Goal: Information Seeking & Learning: Compare options

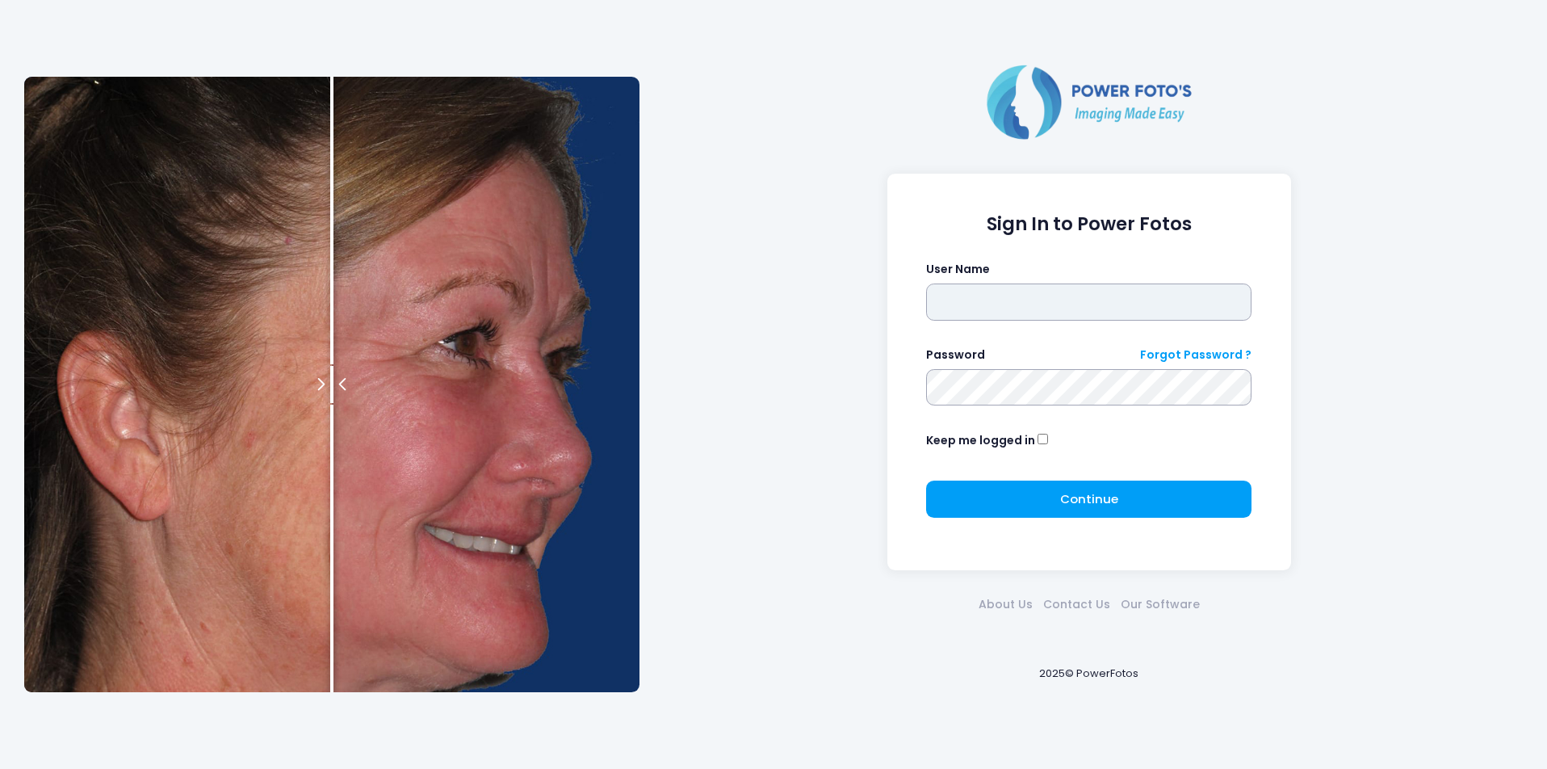
click at [1037, 288] on input "text" at bounding box center [1088, 301] width 325 height 37
type input "********"
click button "submit" at bounding box center [0, 0] width 0 height 0
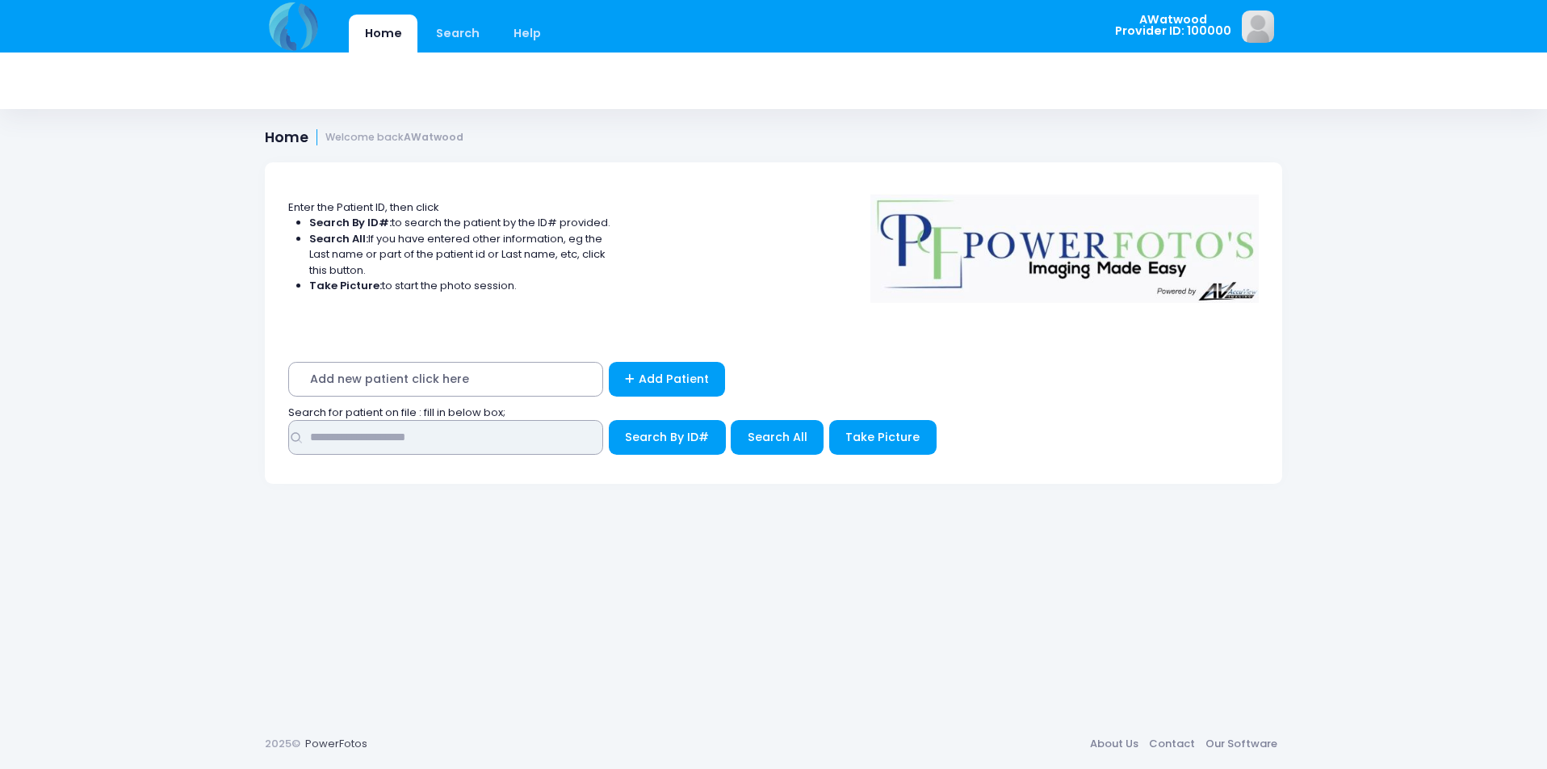
click at [348, 438] on input "text" at bounding box center [445, 437] width 315 height 35
type input "****"
click at [752, 437] on span "Search All" at bounding box center [778, 437] width 60 height 16
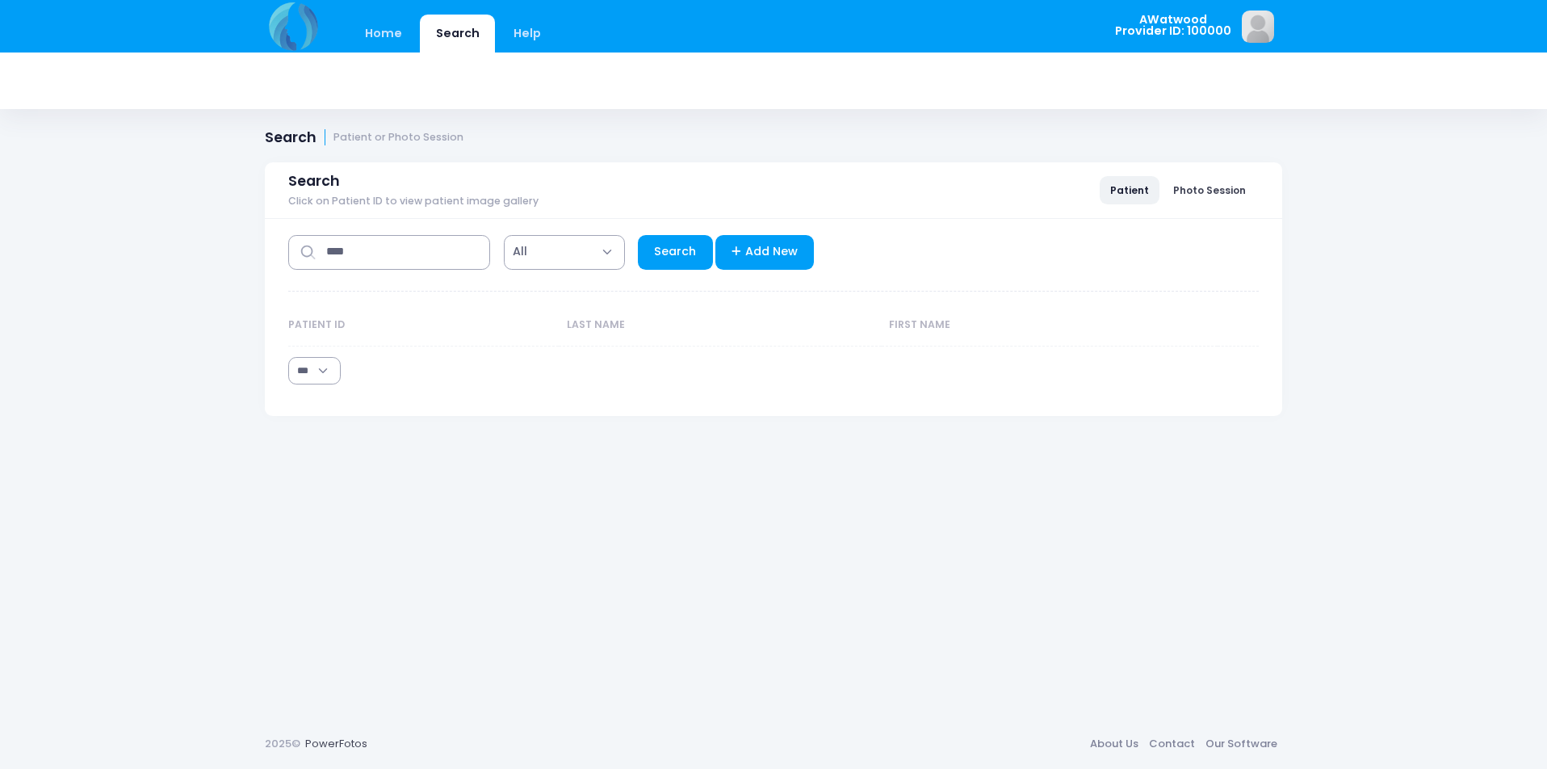
select select "***"
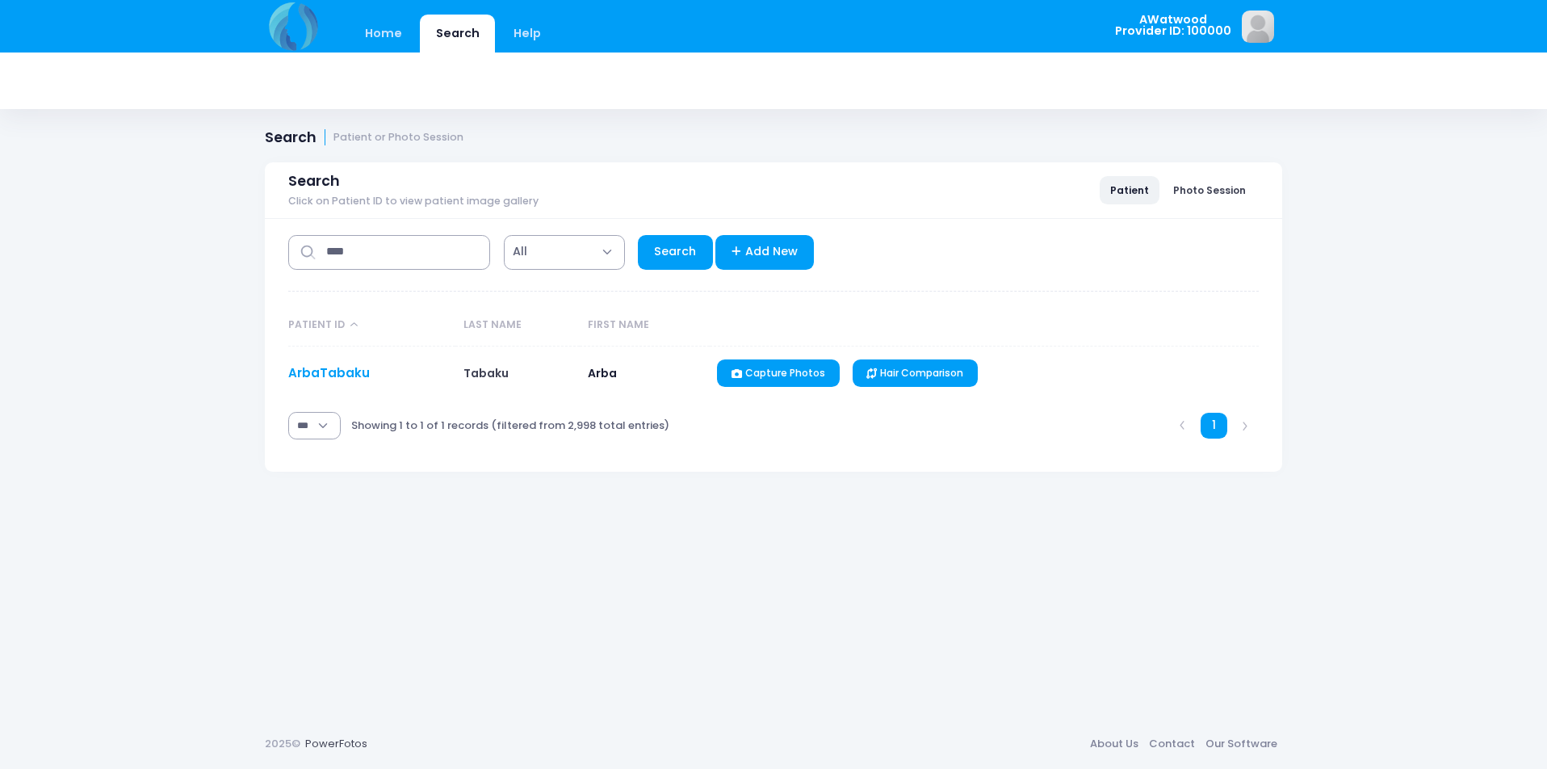
click at [346, 371] on link "ArbaTabaku" at bounding box center [329, 372] width 82 height 17
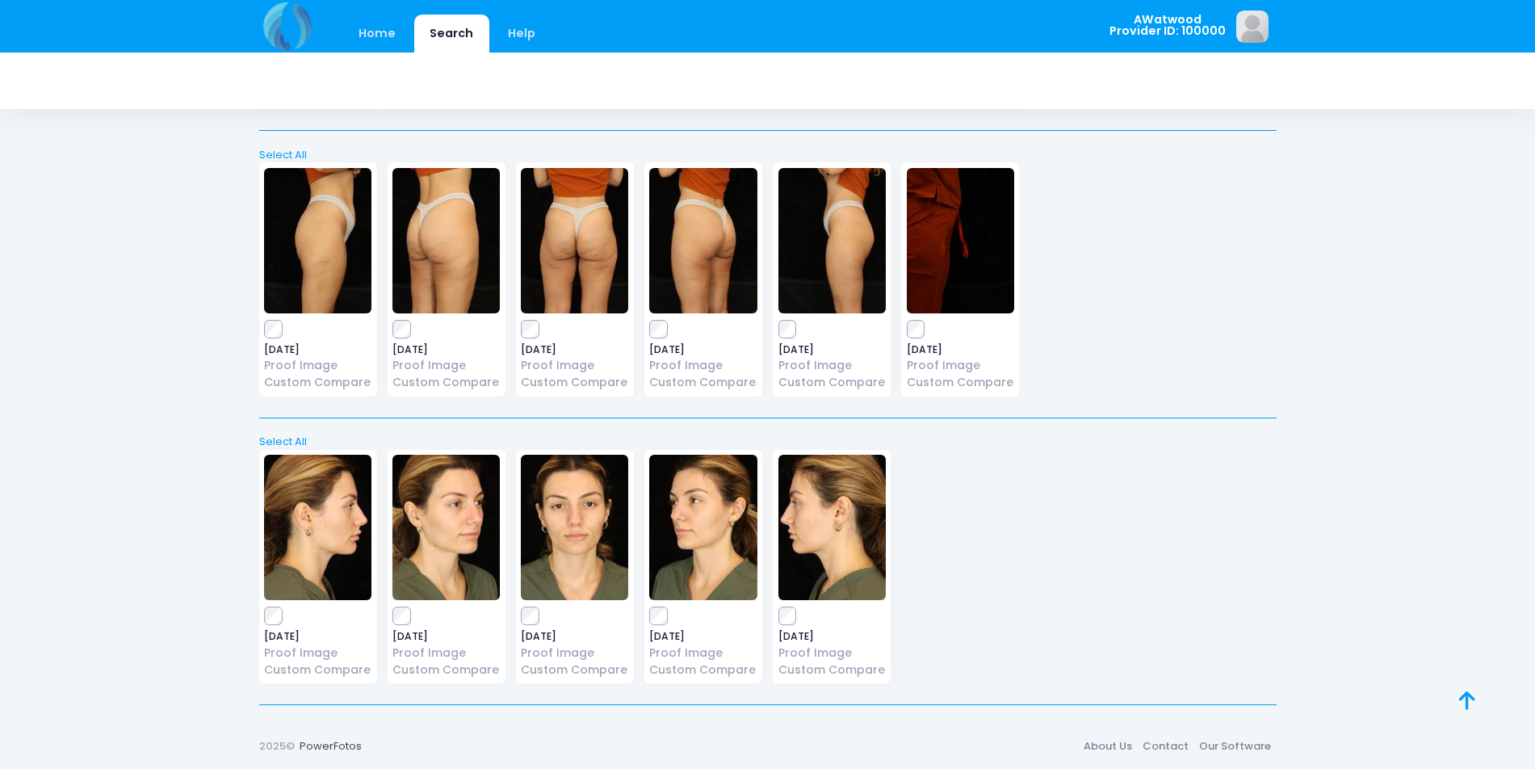
scroll to position [1181, 0]
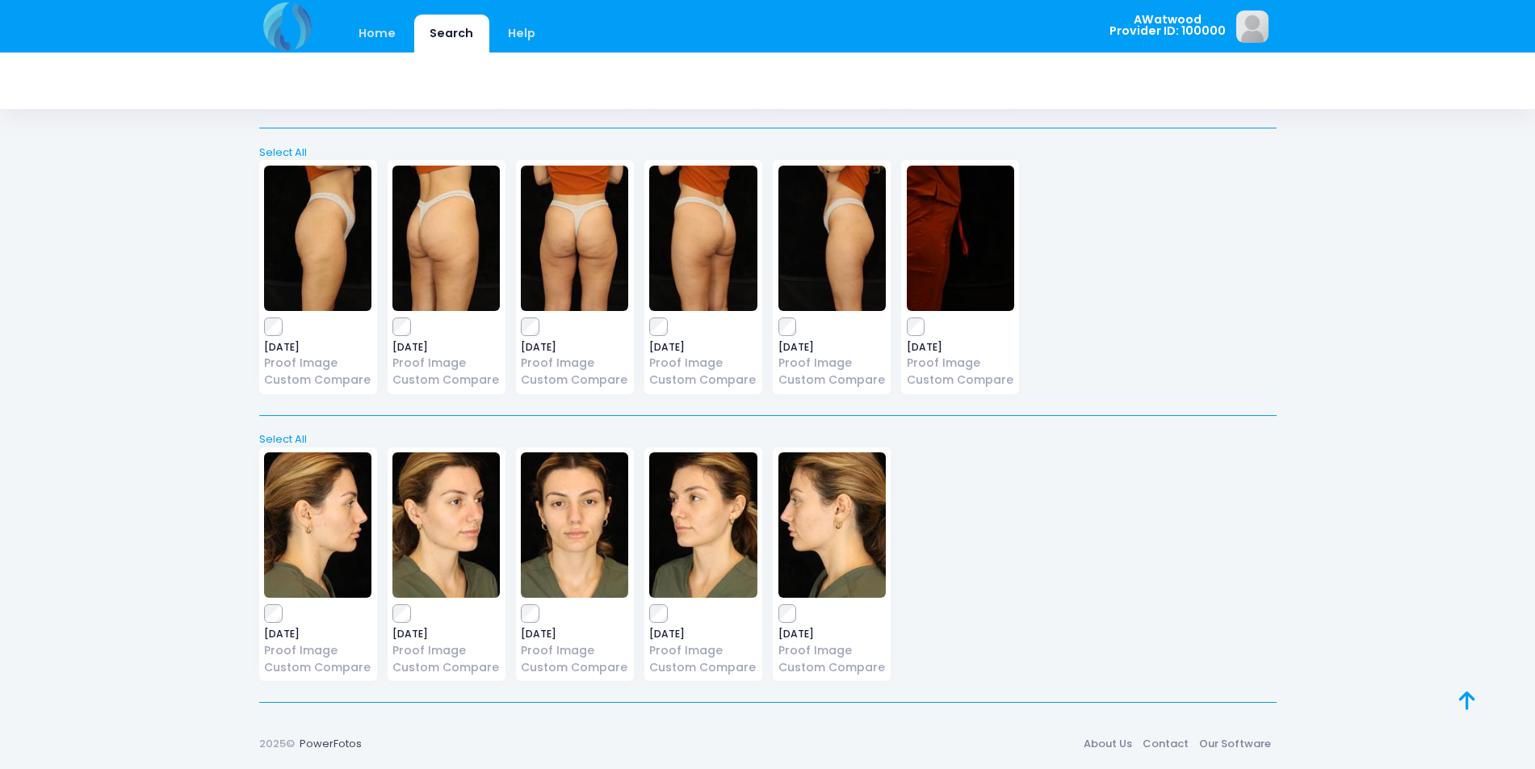
click at [799, 532] on img at bounding box center [831, 524] width 107 height 145
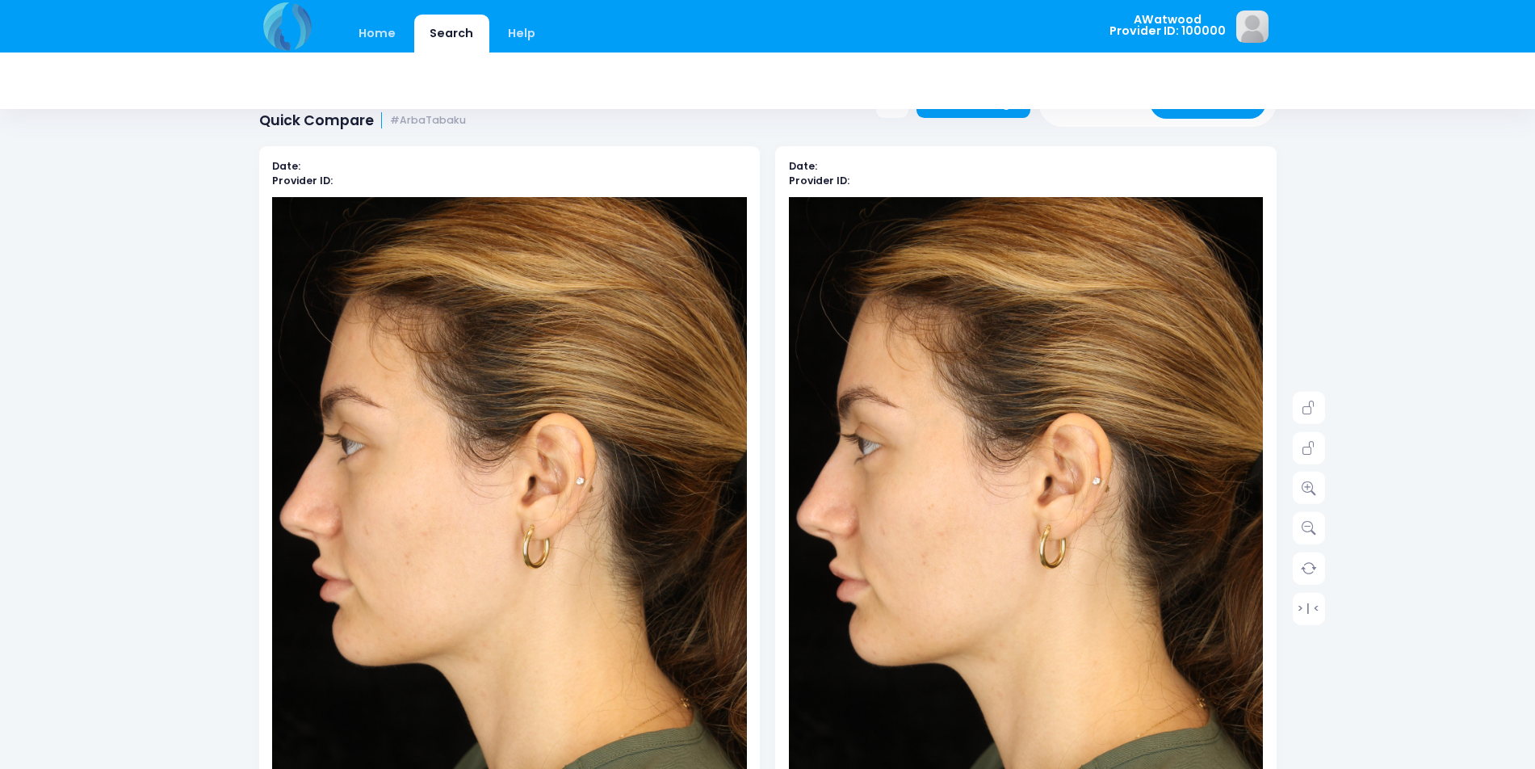
scroll to position [81, 0]
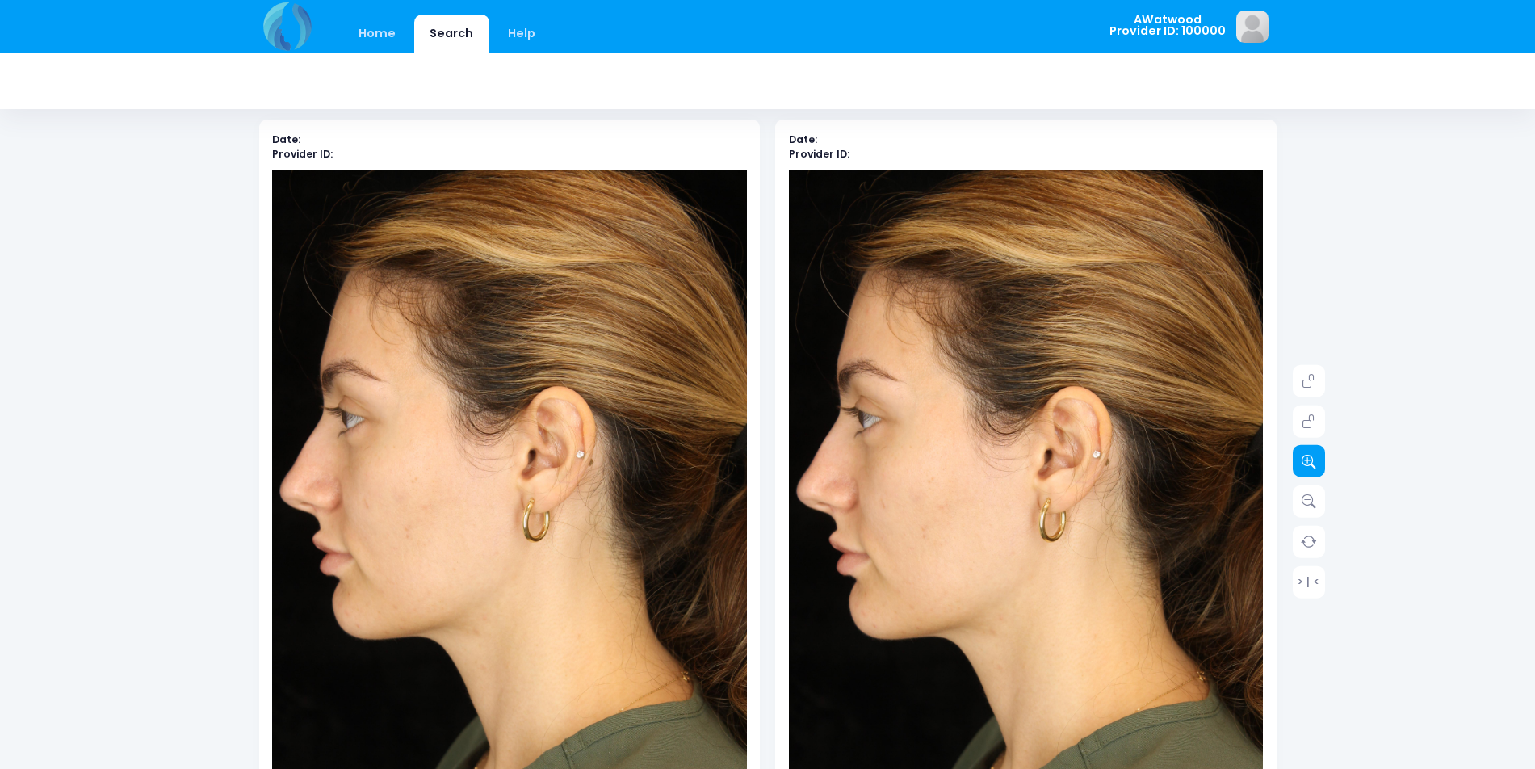
click at [1309, 465] on icon at bounding box center [1308, 461] width 15 height 15
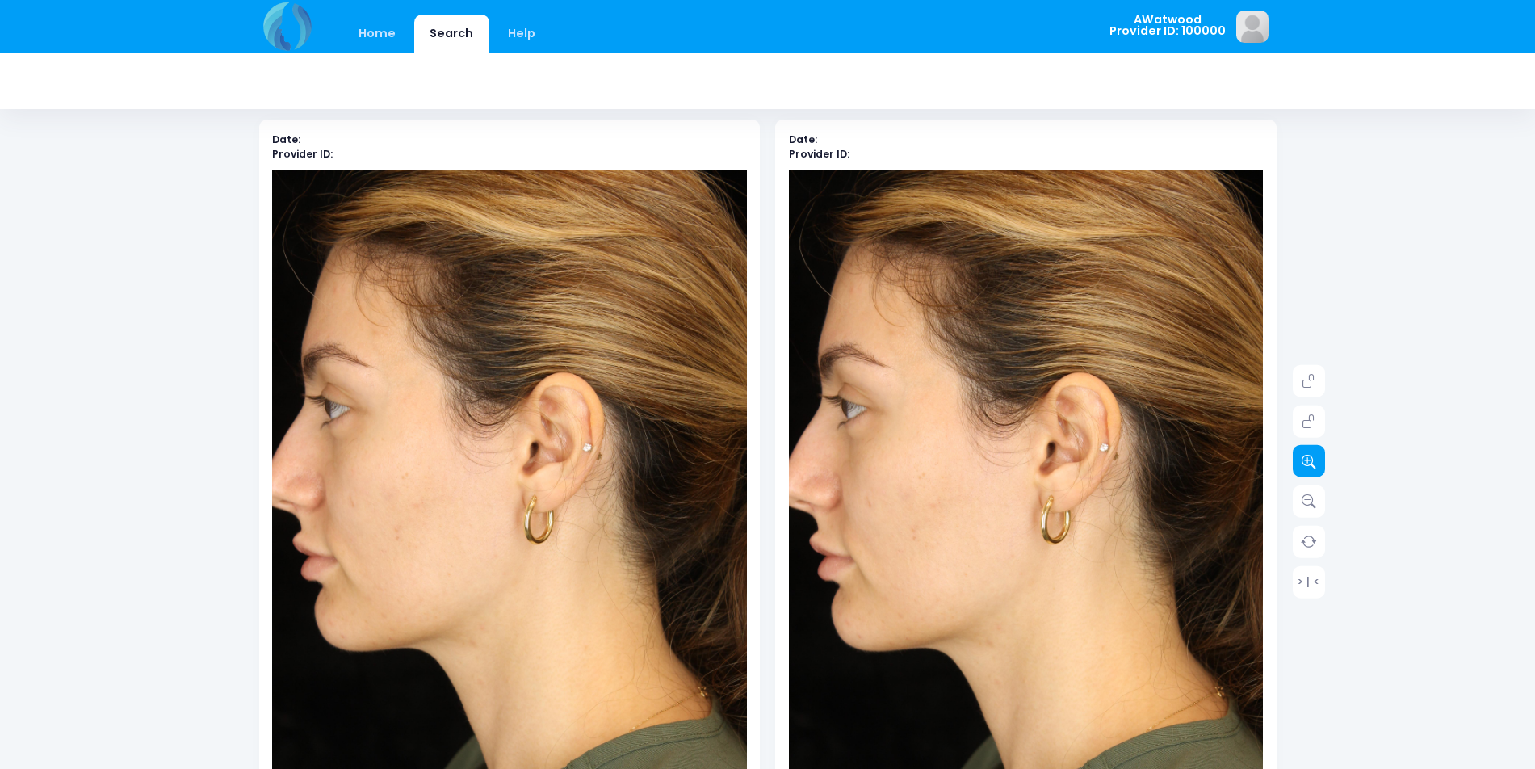
click at [1309, 465] on icon at bounding box center [1308, 461] width 15 height 15
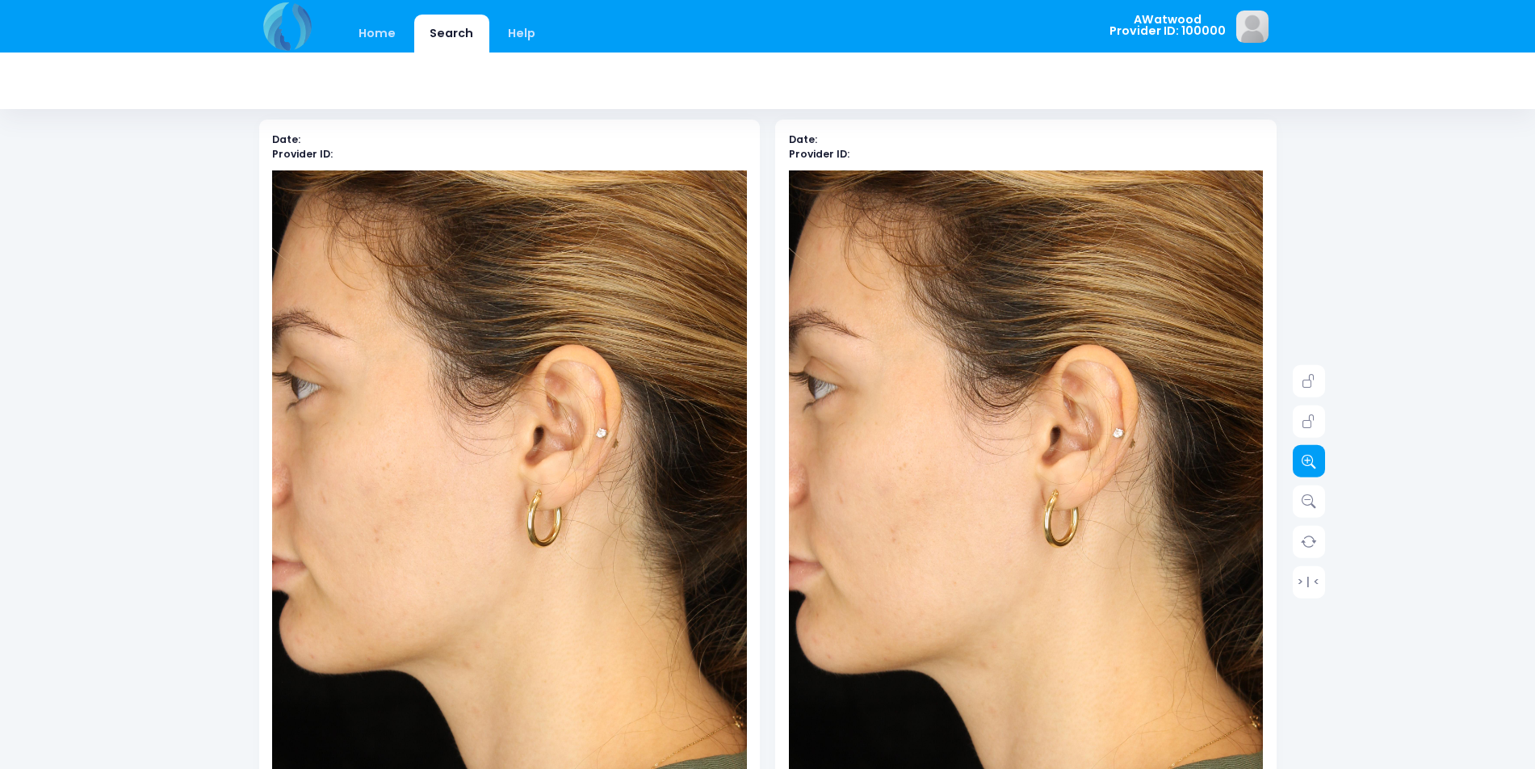
click at [1309, 465] on icon at bounding box center [1308, 461] width 15 height 15
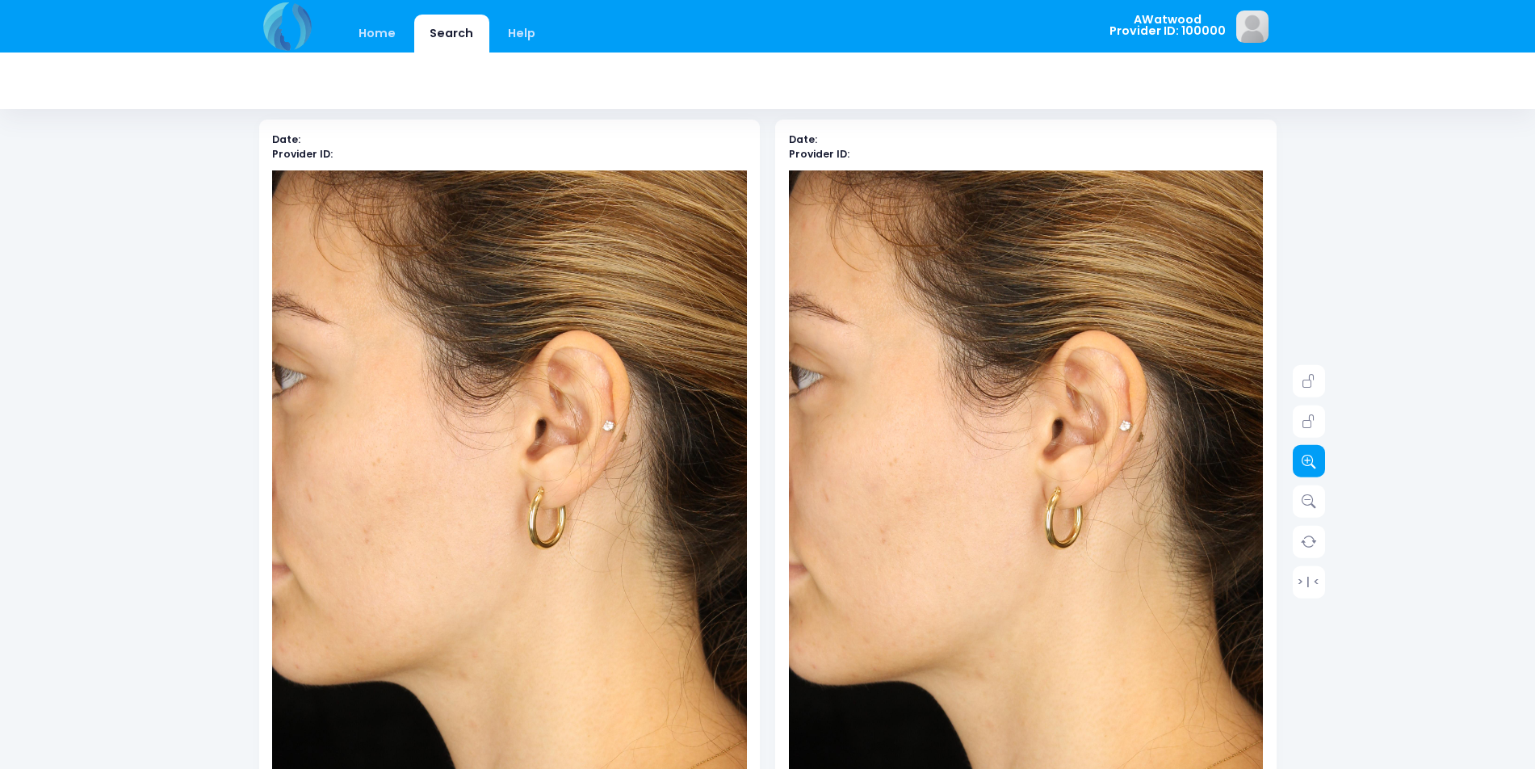
click at [1309, 465] on icon at bounding box center [1308, 461] width 15 height 15
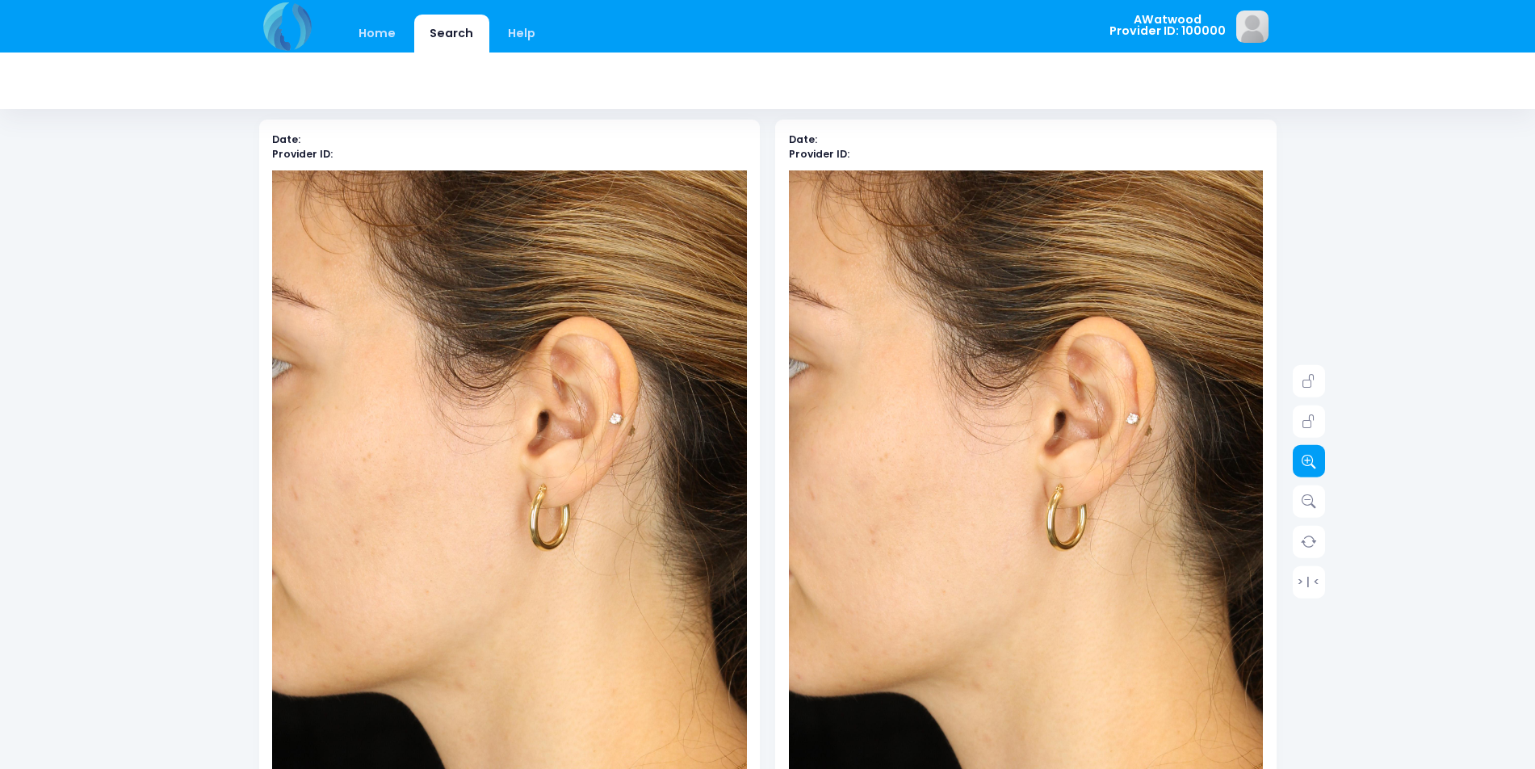
click at [1309, 465] on icon at bounding box center [1308, 461] width 15 height 15
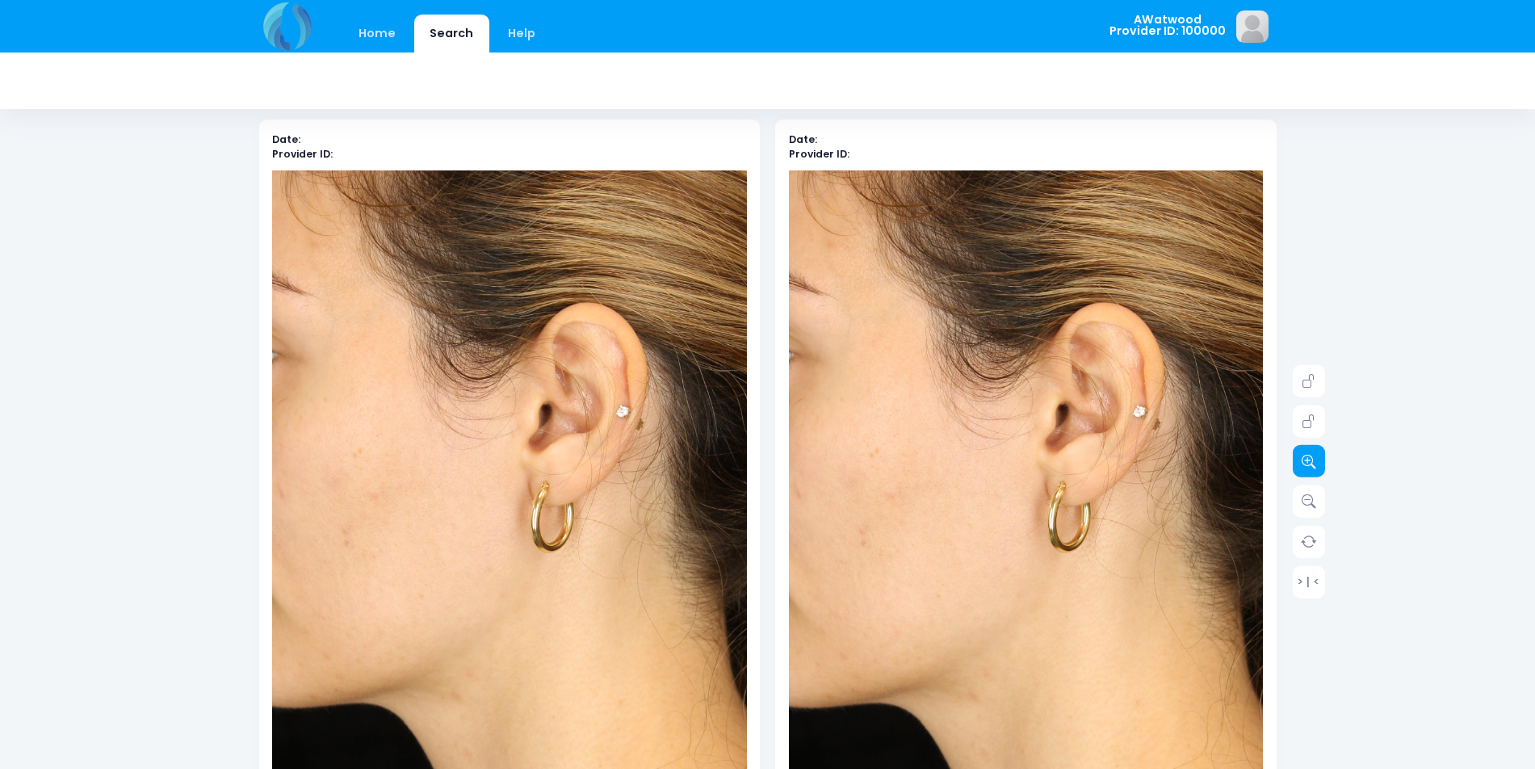
click at [1309, 465] on icon at bounding box center [1308, 461] width 15 height 15
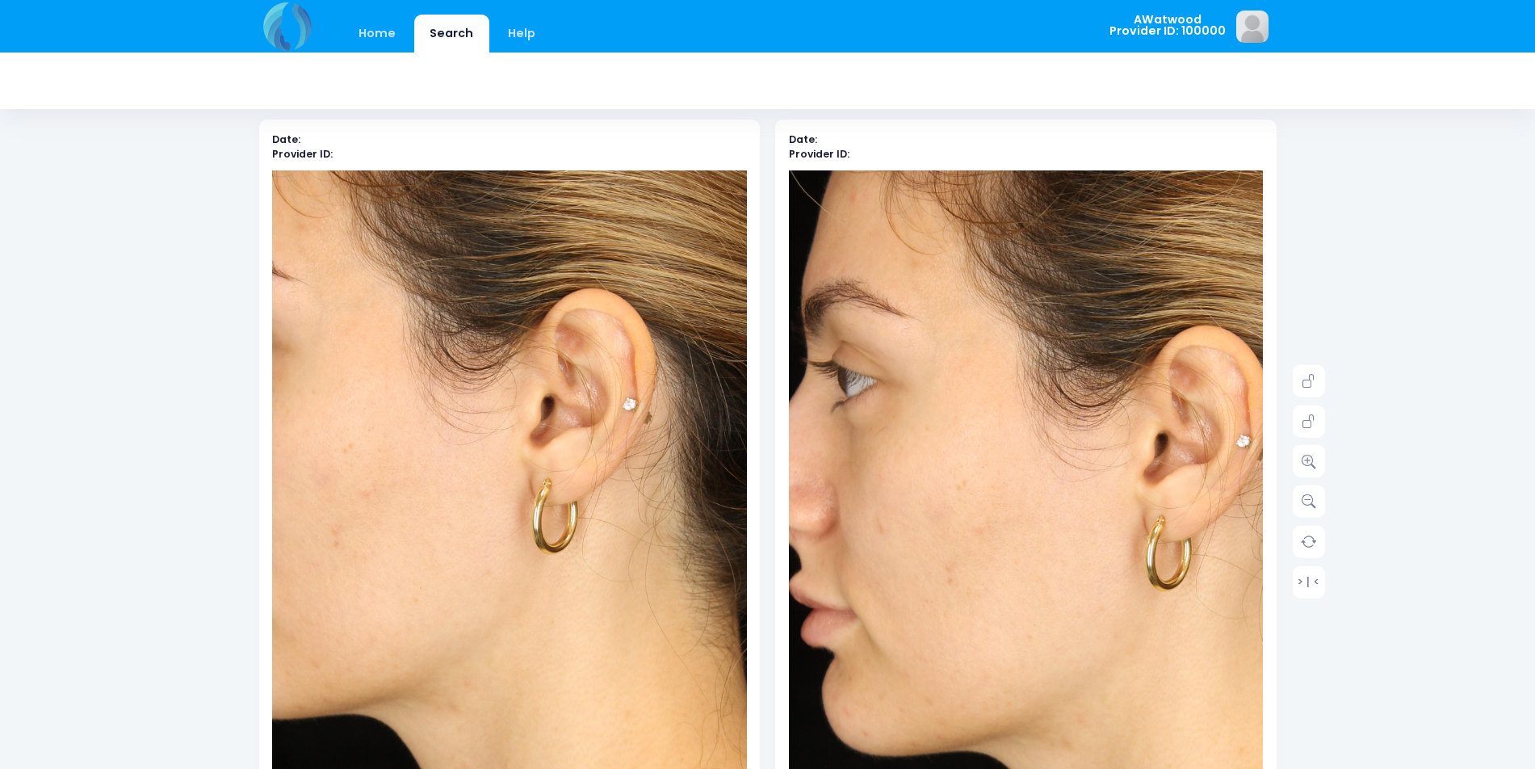
click at [887, 440] on img at bounding box center [1122, 563] width 807 height 1210
click at [1311, 463] on icon at bounding box center [1308, 461] width 15 height 15
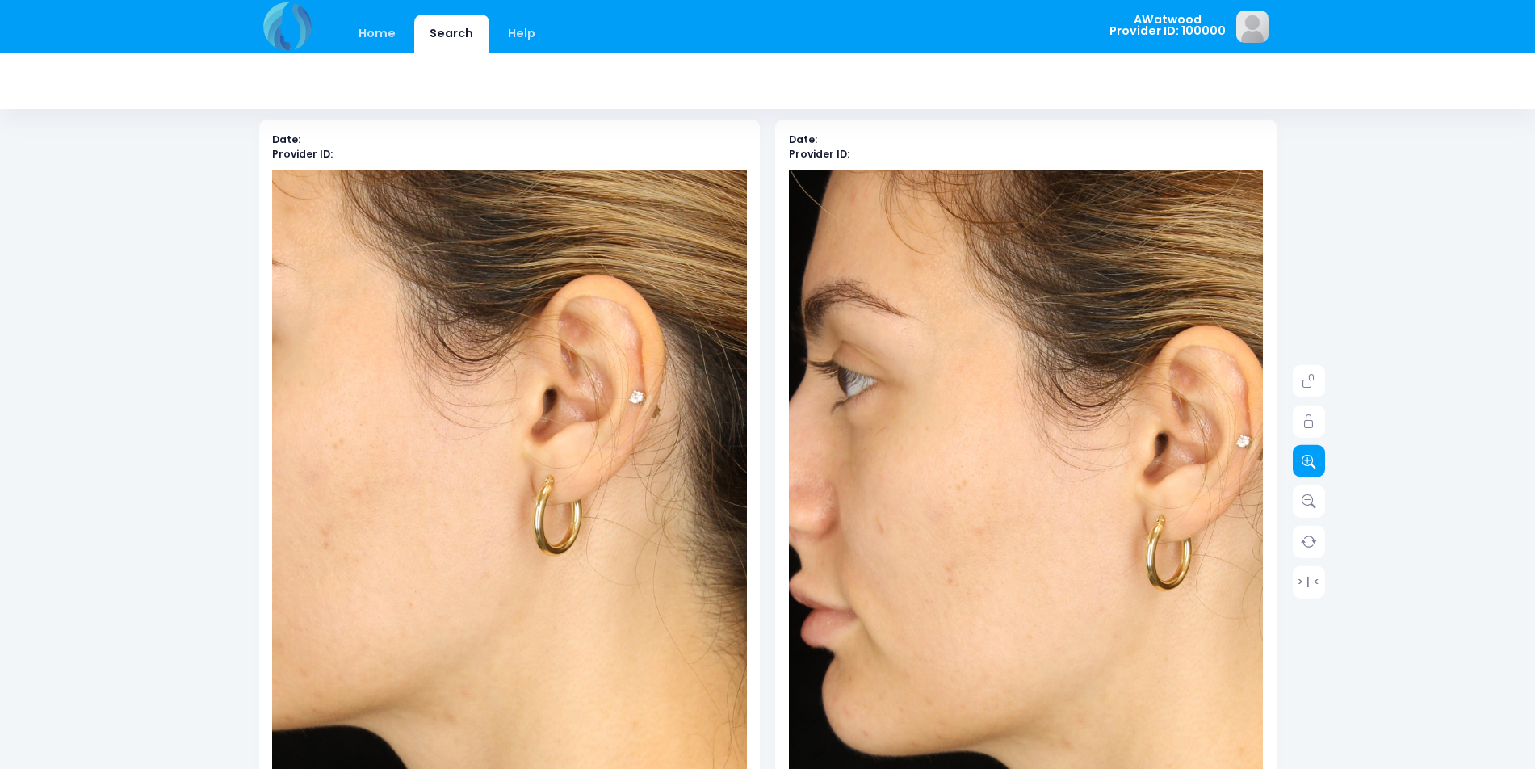
click at [1311, 463] on icon at bounding box center [1308, 461] width 15 height 15
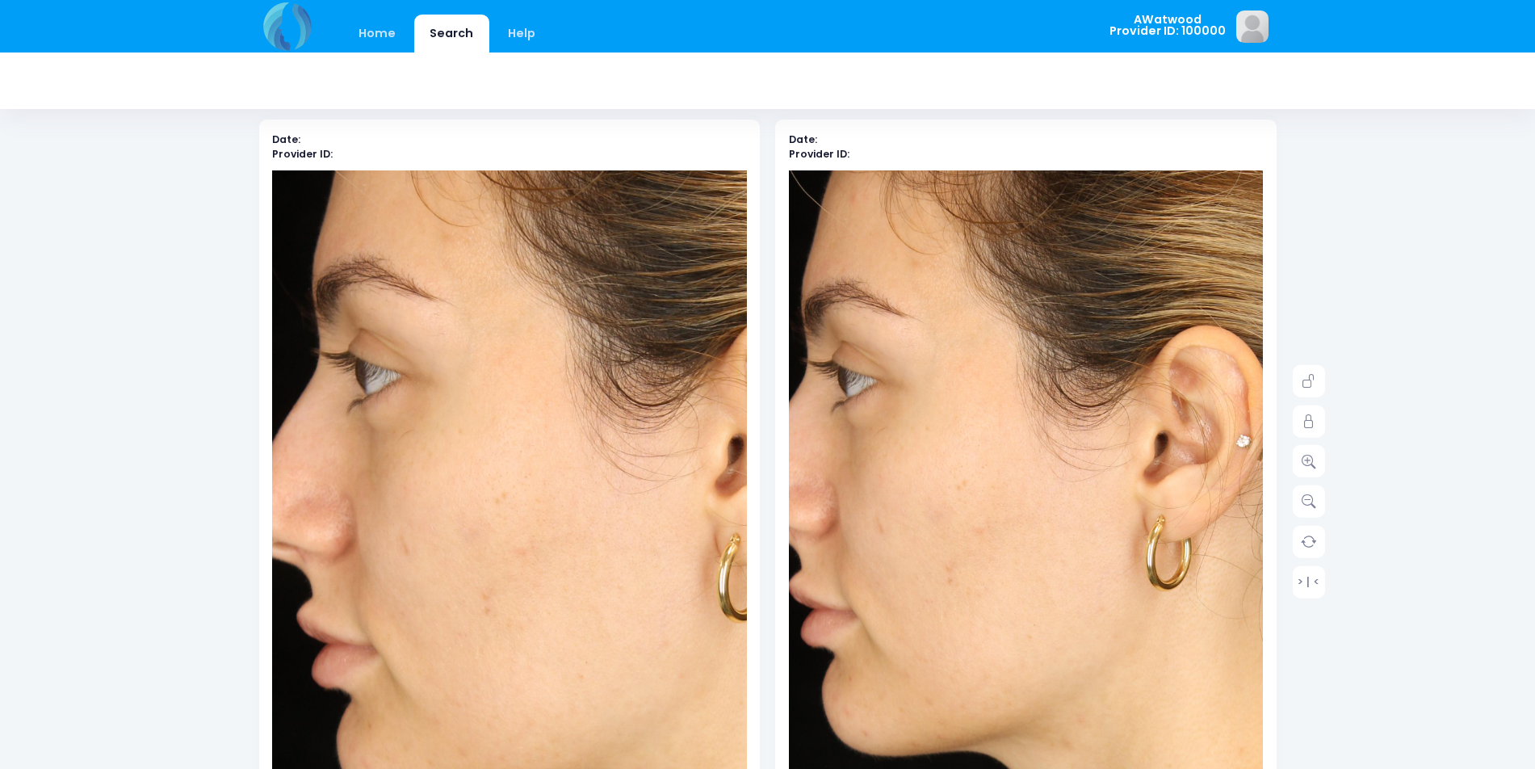
click at [328, 430] on img at bounding box center [690, 589] width 949 height 1423
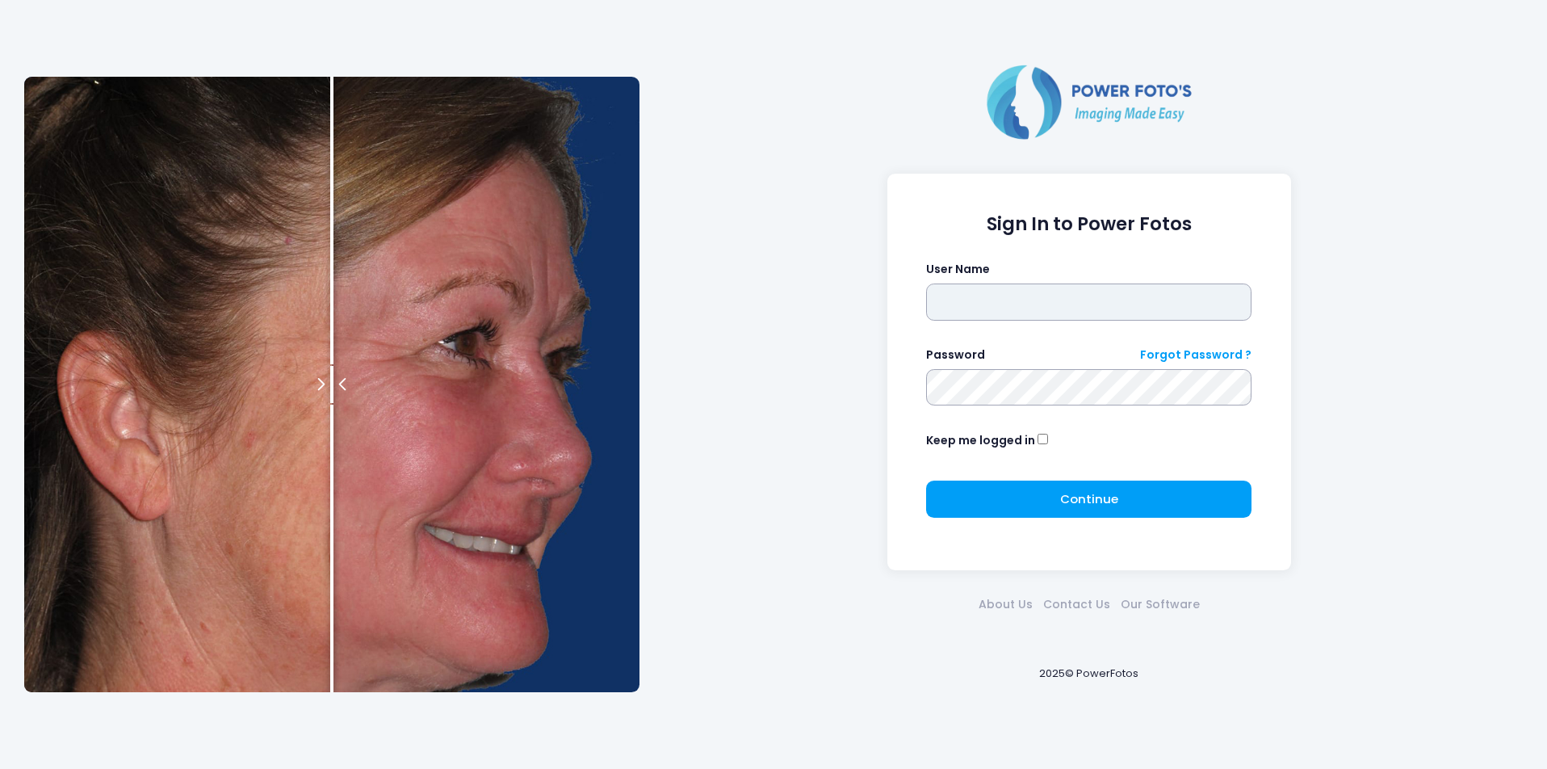
click at [948, 301] on input "text" at bounding box center [1088, 301] width 325 height 37
type input "********"
click button "submit" at bounding box center [0, 0] width 0 height 0
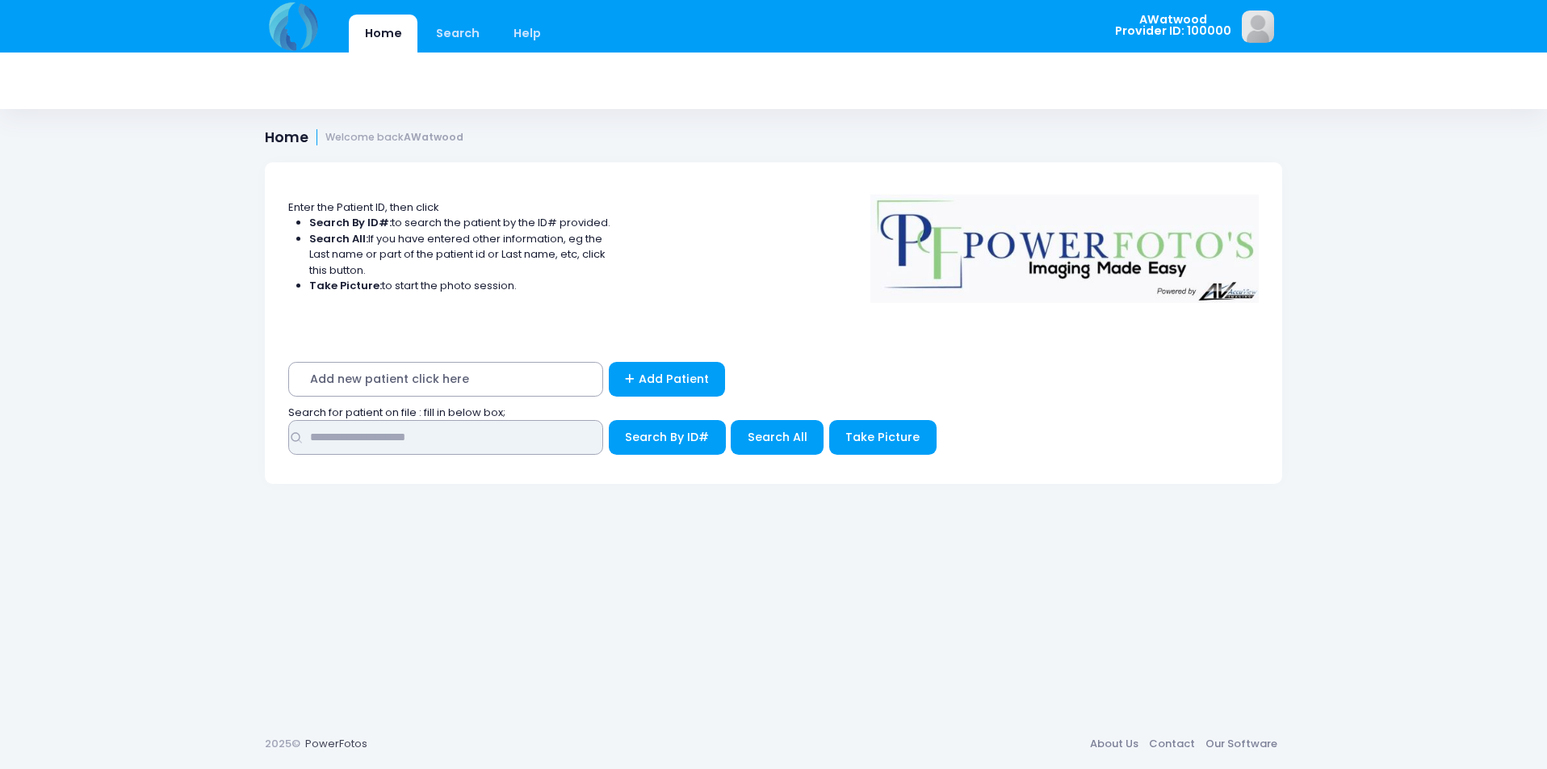
click at [381, 434] on input "text" at bounding box center [445, 437] width 315 height 35
type input "****"
click at [753, 433] on span "Search All" at bounding box center [778, 437] width 60 height 16
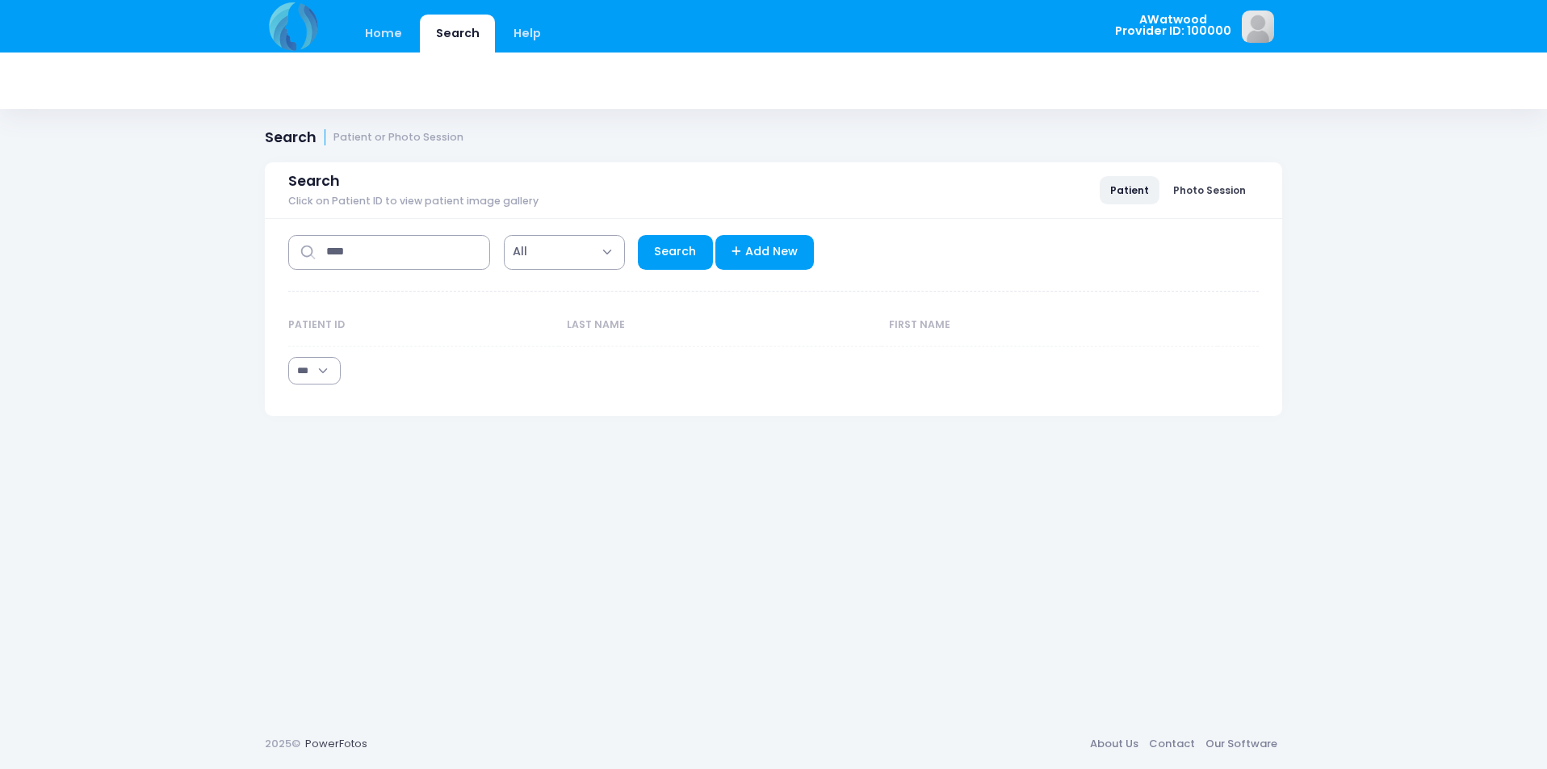
select select "***"
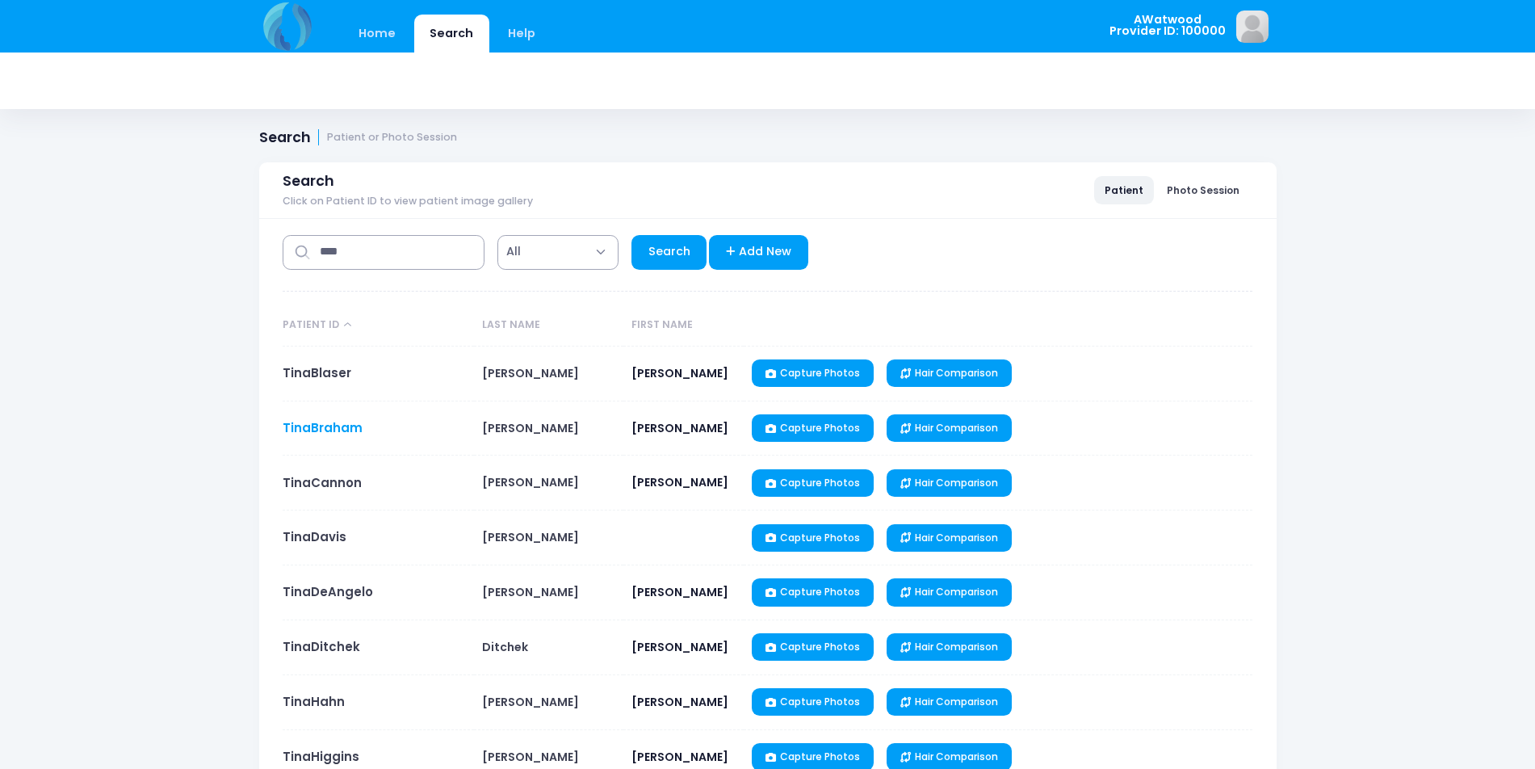
click at [342, 431] on link "TinaBraham" at bounding box center [323, 427] width 80 height 17
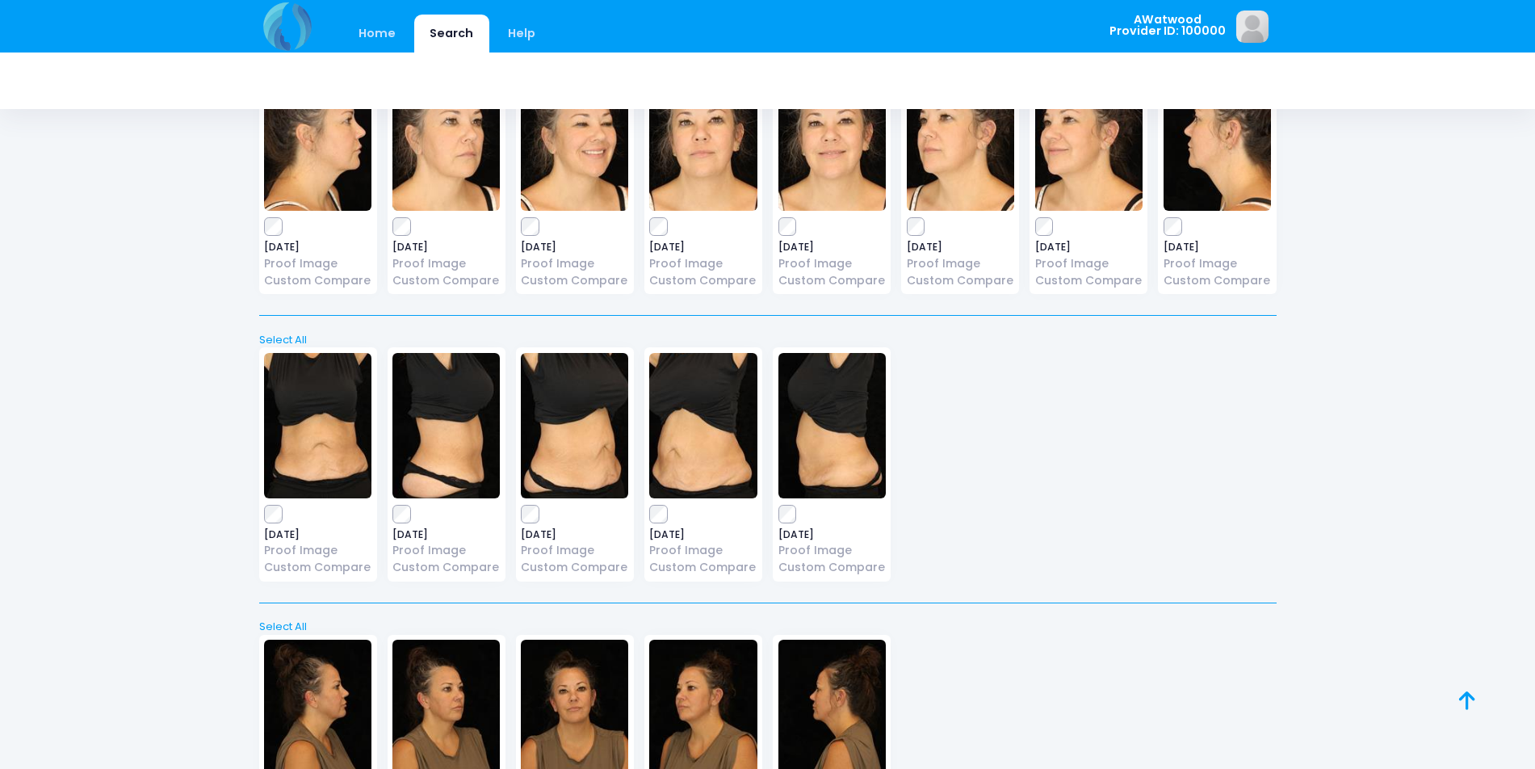
scroll to position [2715, 0]
click at [1029, 478] on div "2025-07-29 Proof Image Custom Compare 2025-07-29 Proof Image 2025-07-29" at bounding box center [768, 467] width 1028 height 260
click at [385, 28] on link "Home" at bounding box center [377, 34] width 69 height 38
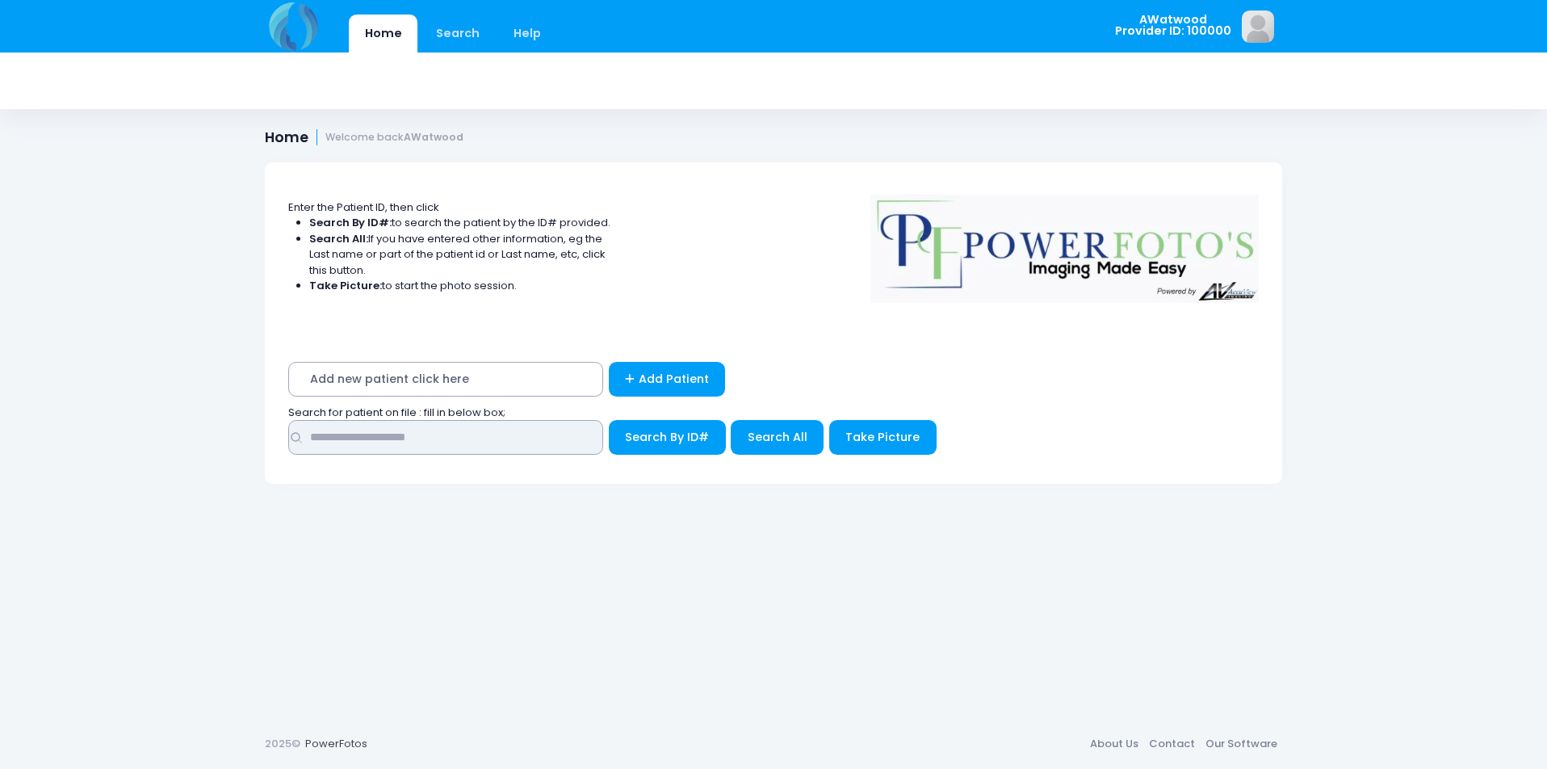
click at [374, 440] on input "text" at bounding box center [445, 437] width 315 height 35
type input "****"
click at [807, 429] on button "Search All" at bounding box center [777, 437] width 93 height 35
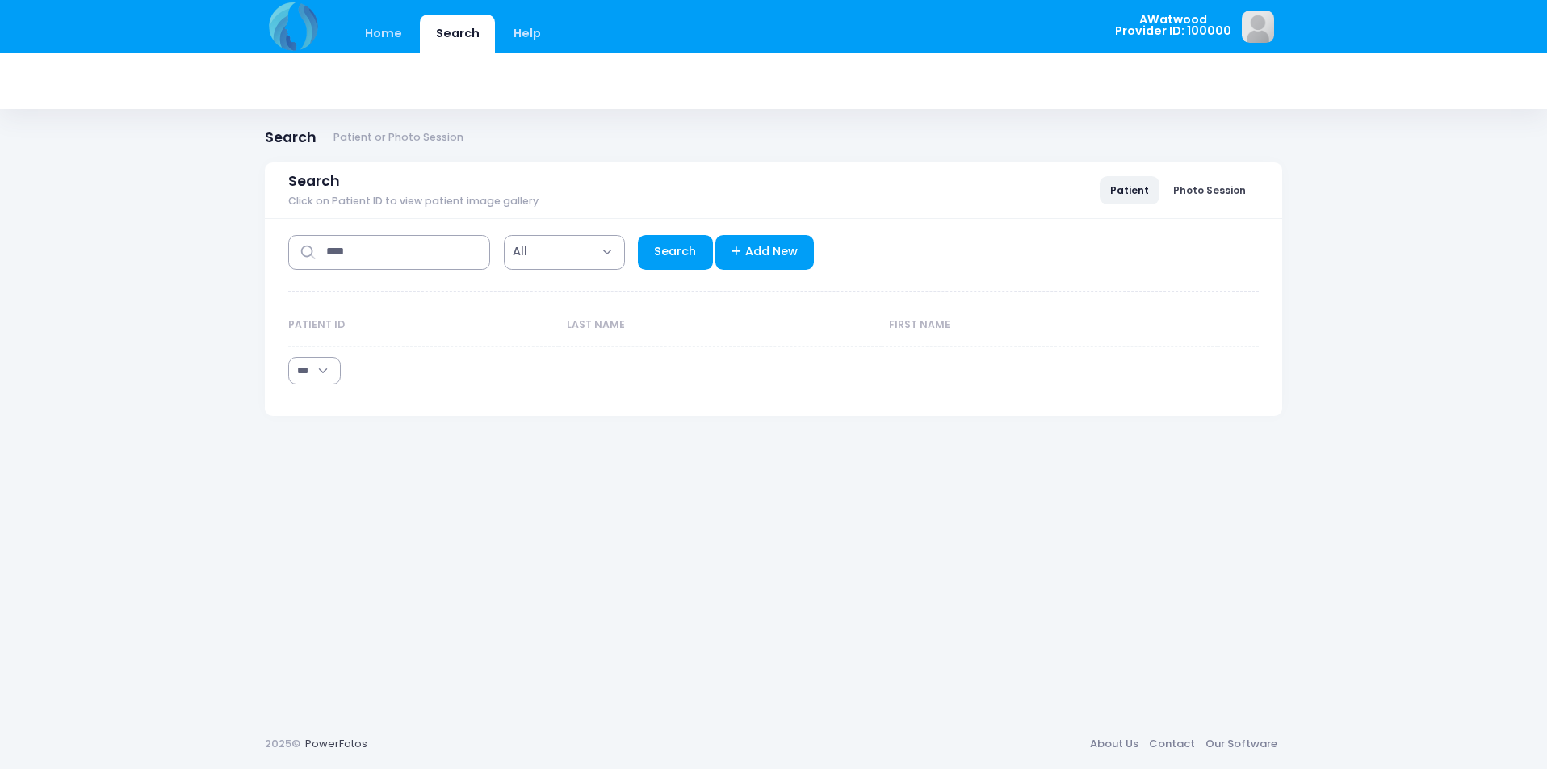
select select "***"
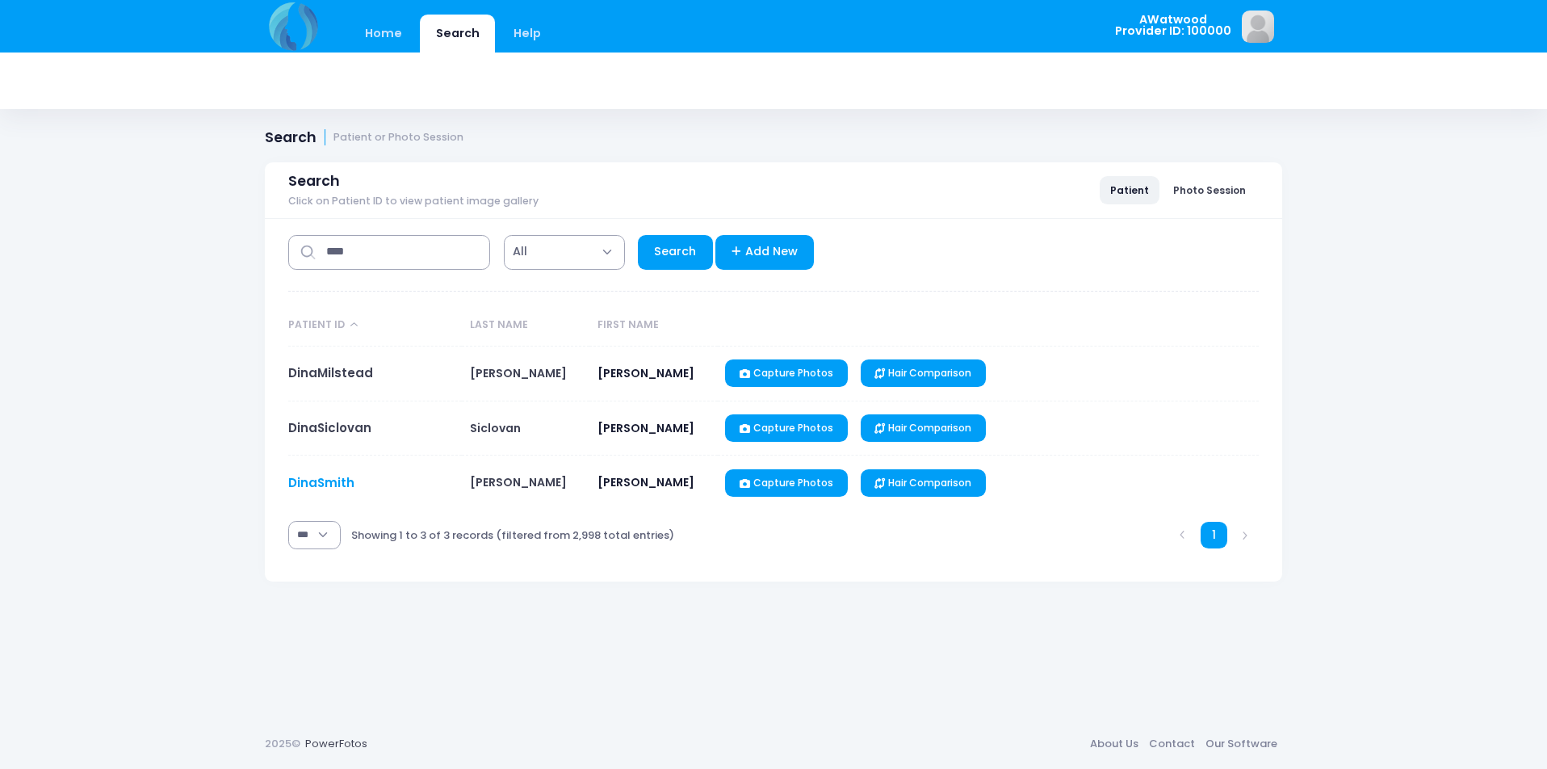
click at [343, 483] on link "DinaSmith" at bounding box center [321, 482] width 66 height 17
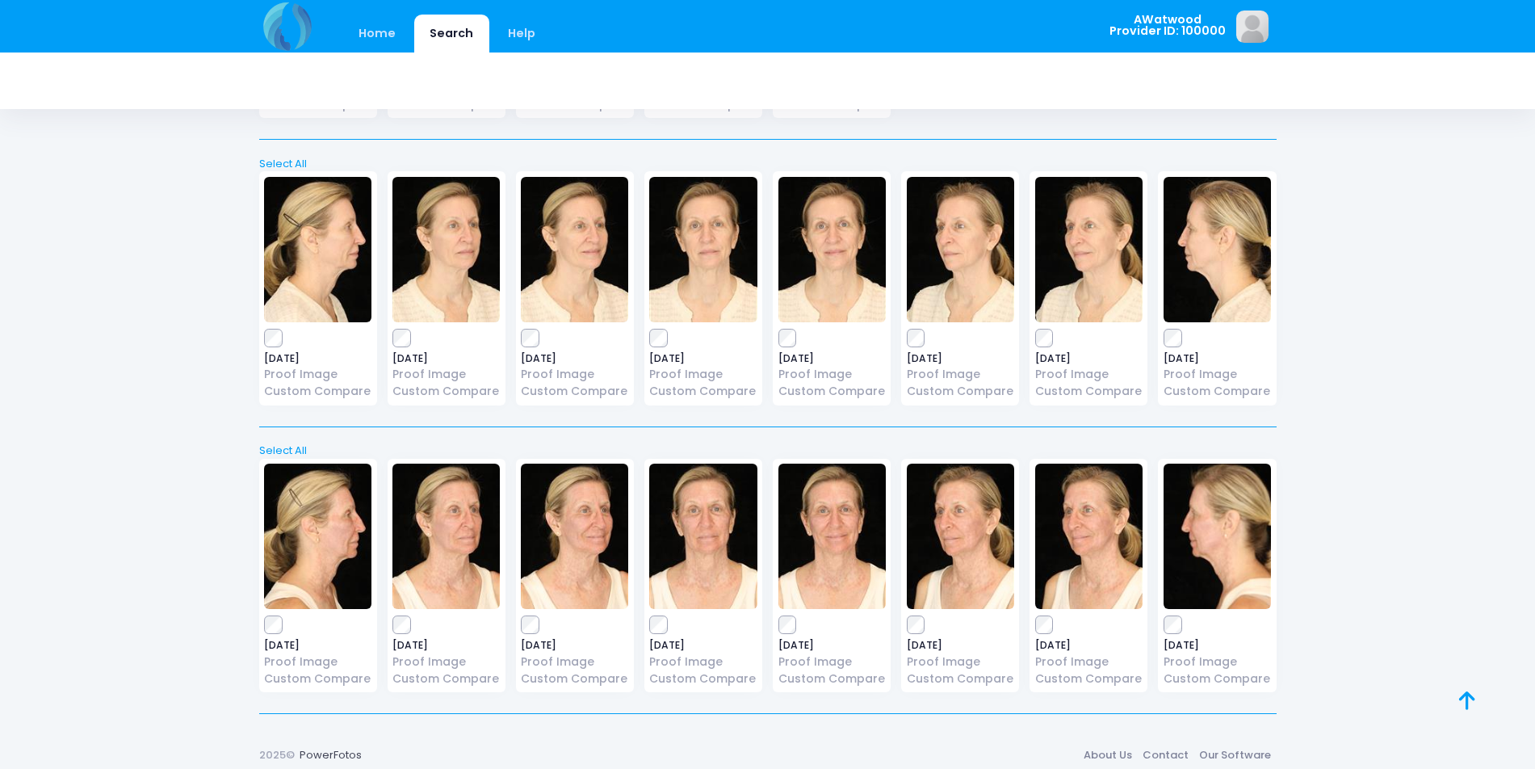
scroll to position [5199, 0]
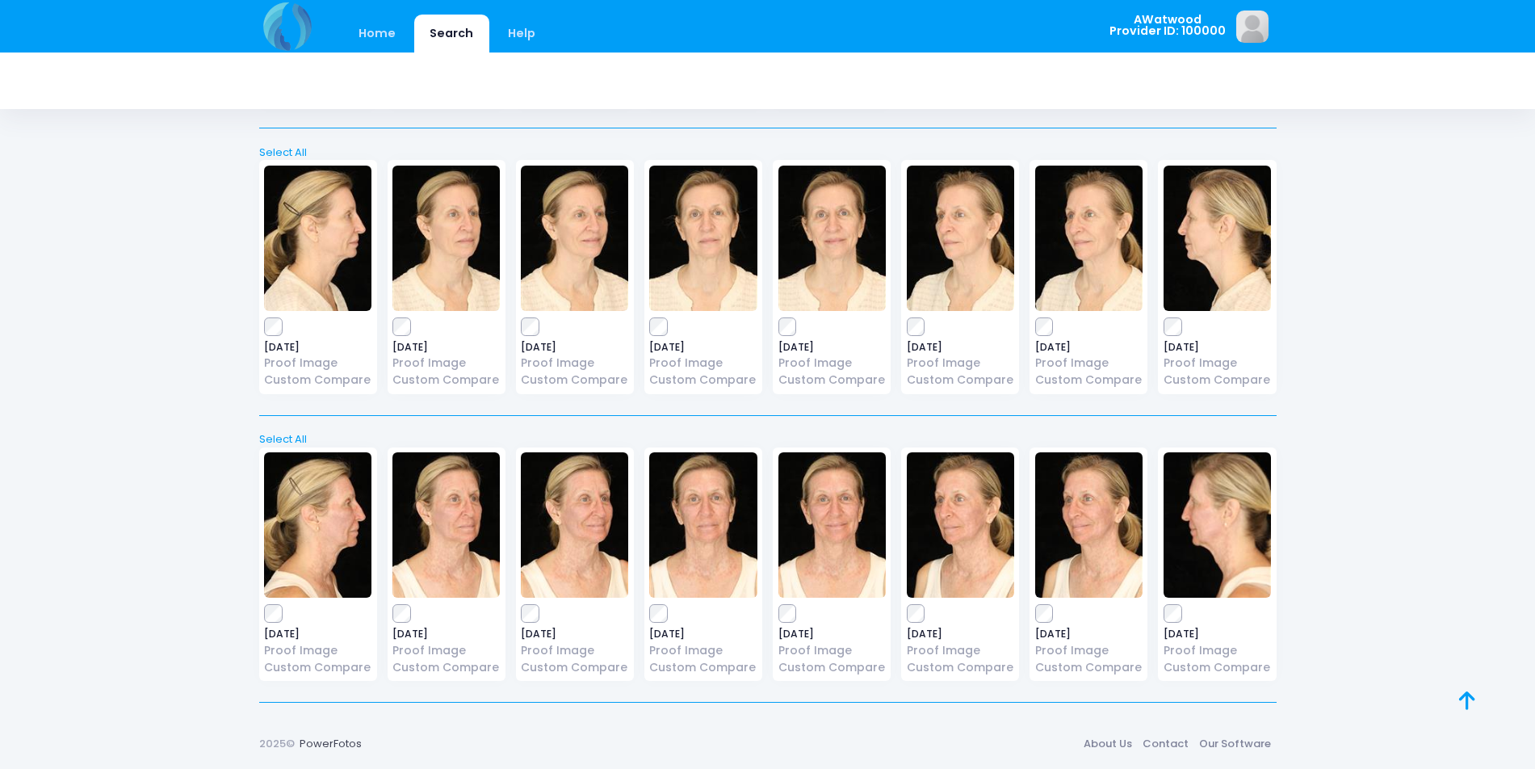
click at [655, 337] on div "2025-09-22 Proof Image Custom Compare" at bounding box center [703, 277] width 118 height 234
click at [1479, 695] on link at bounding box center [1485, 719] width 52 height 52
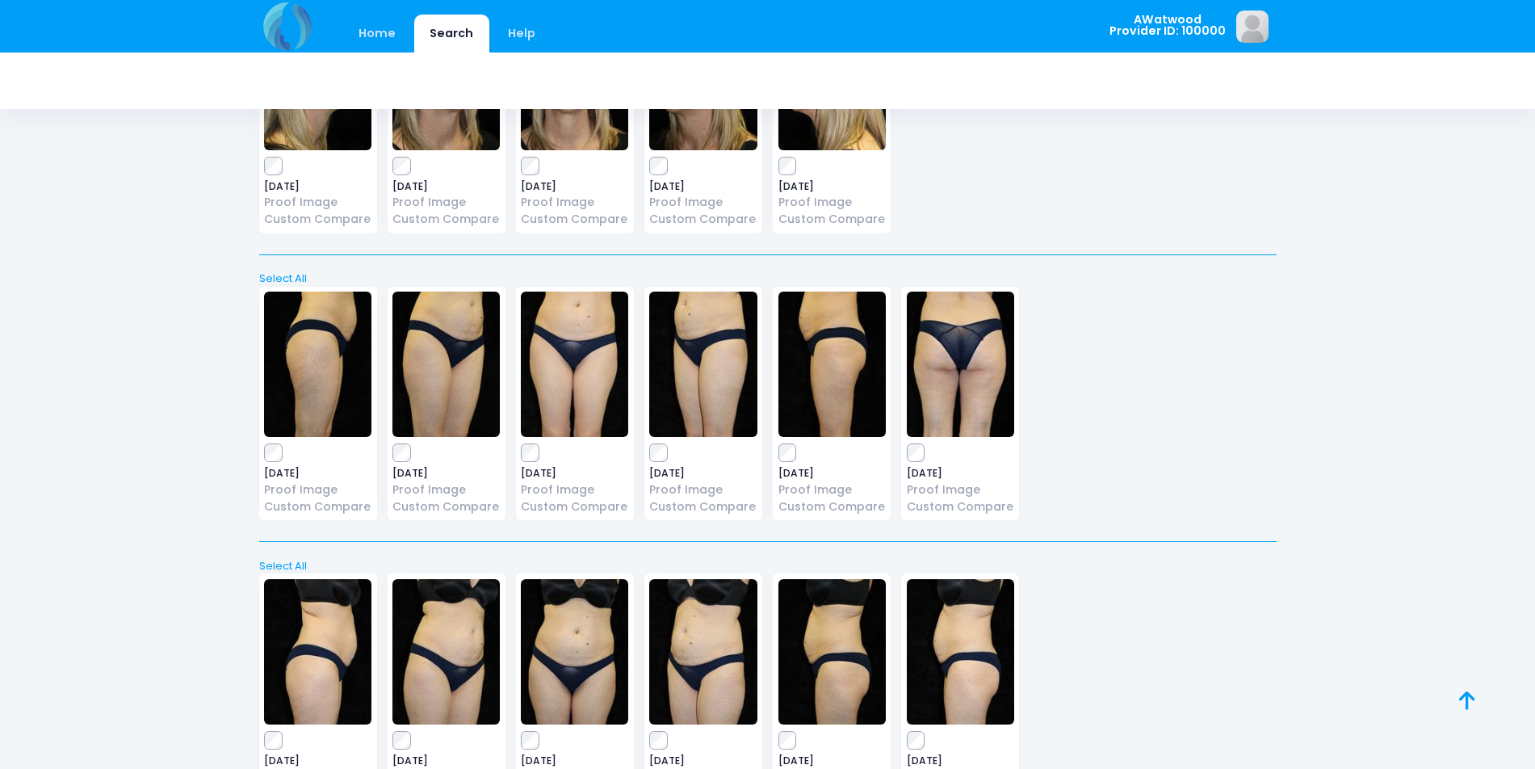
scroll to position [0, 0]
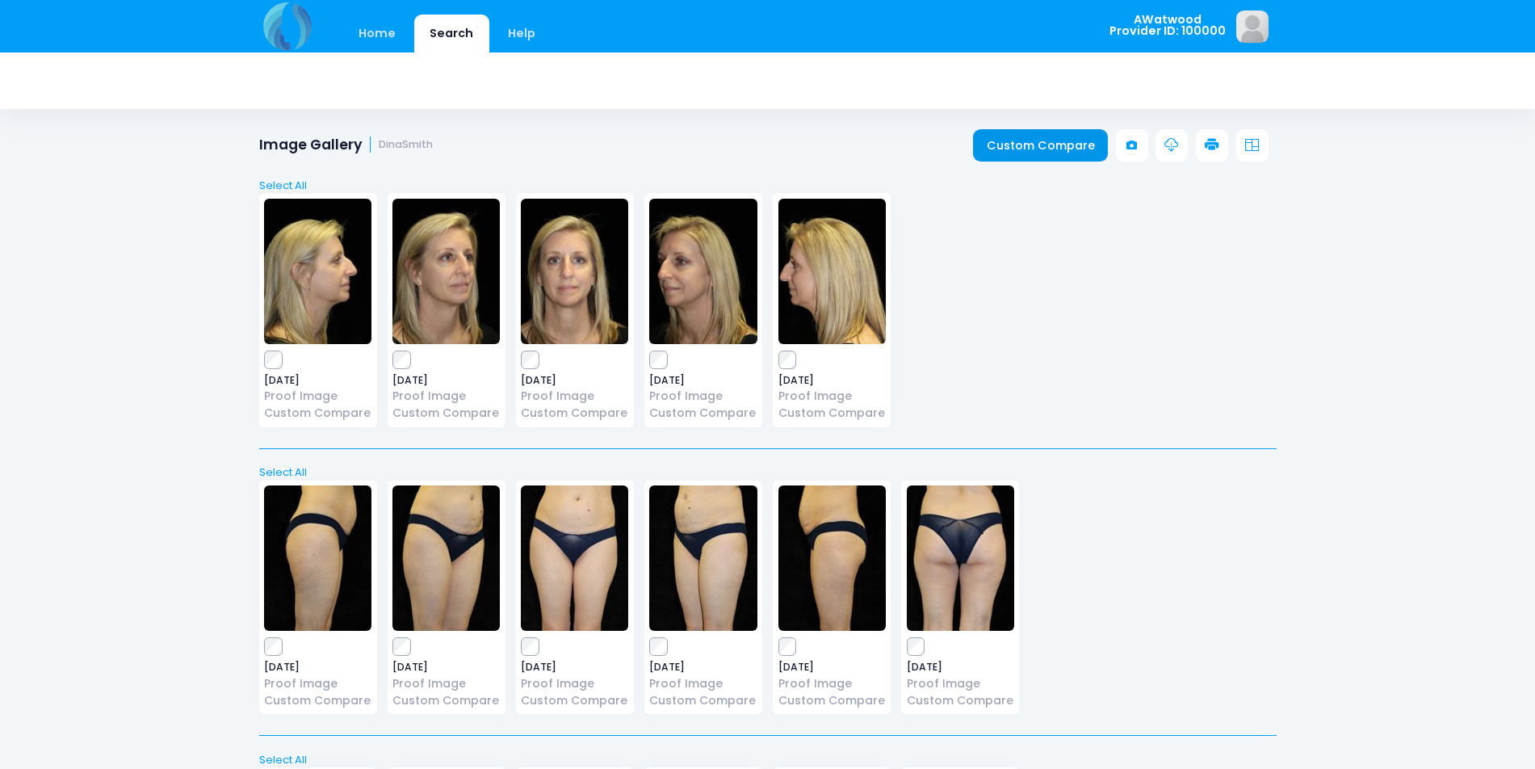
click at [1069, 146] on link "Custom Compare" at bounding box center [1040, 145] width 135 height 32
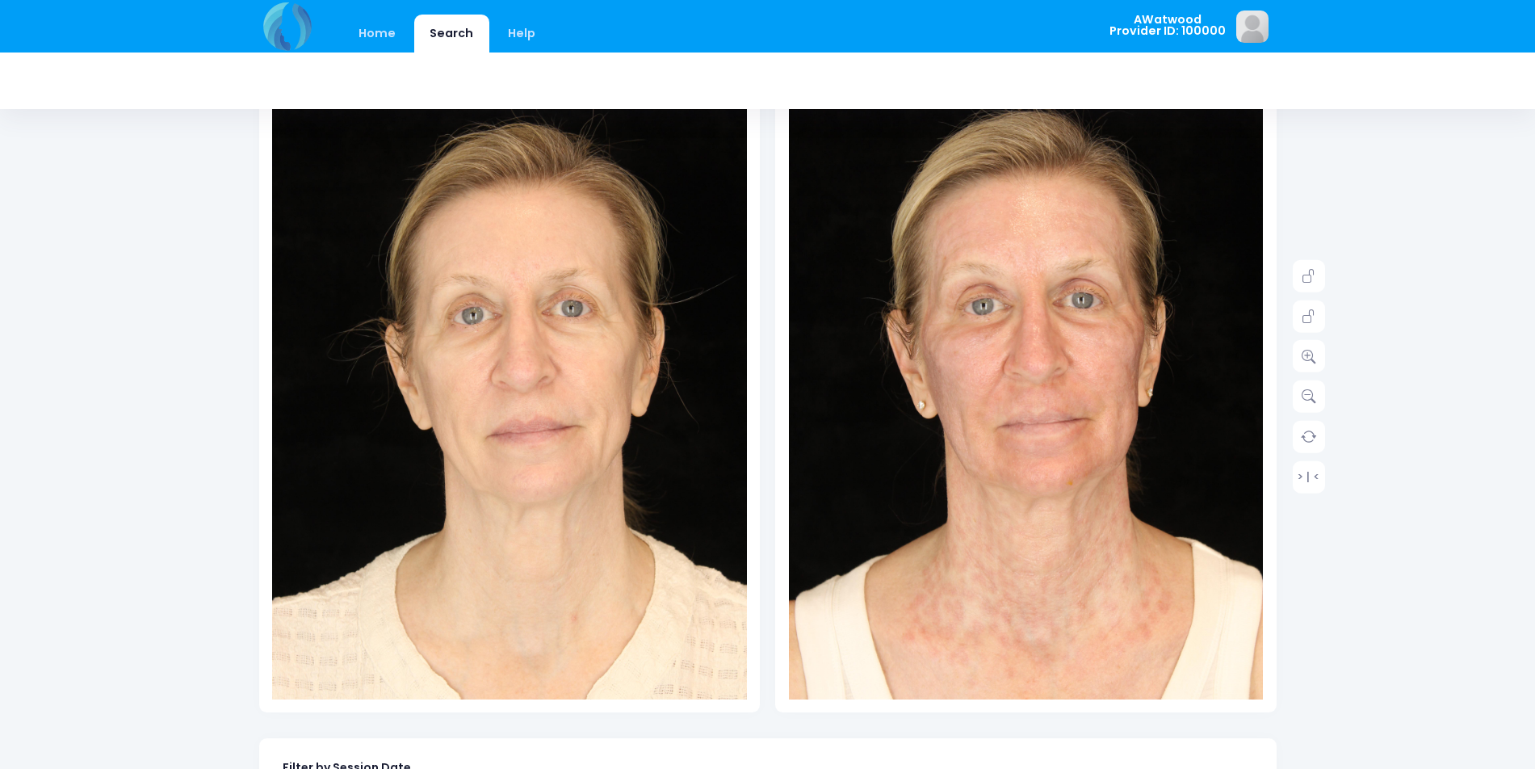
scroll to position [161, 0]
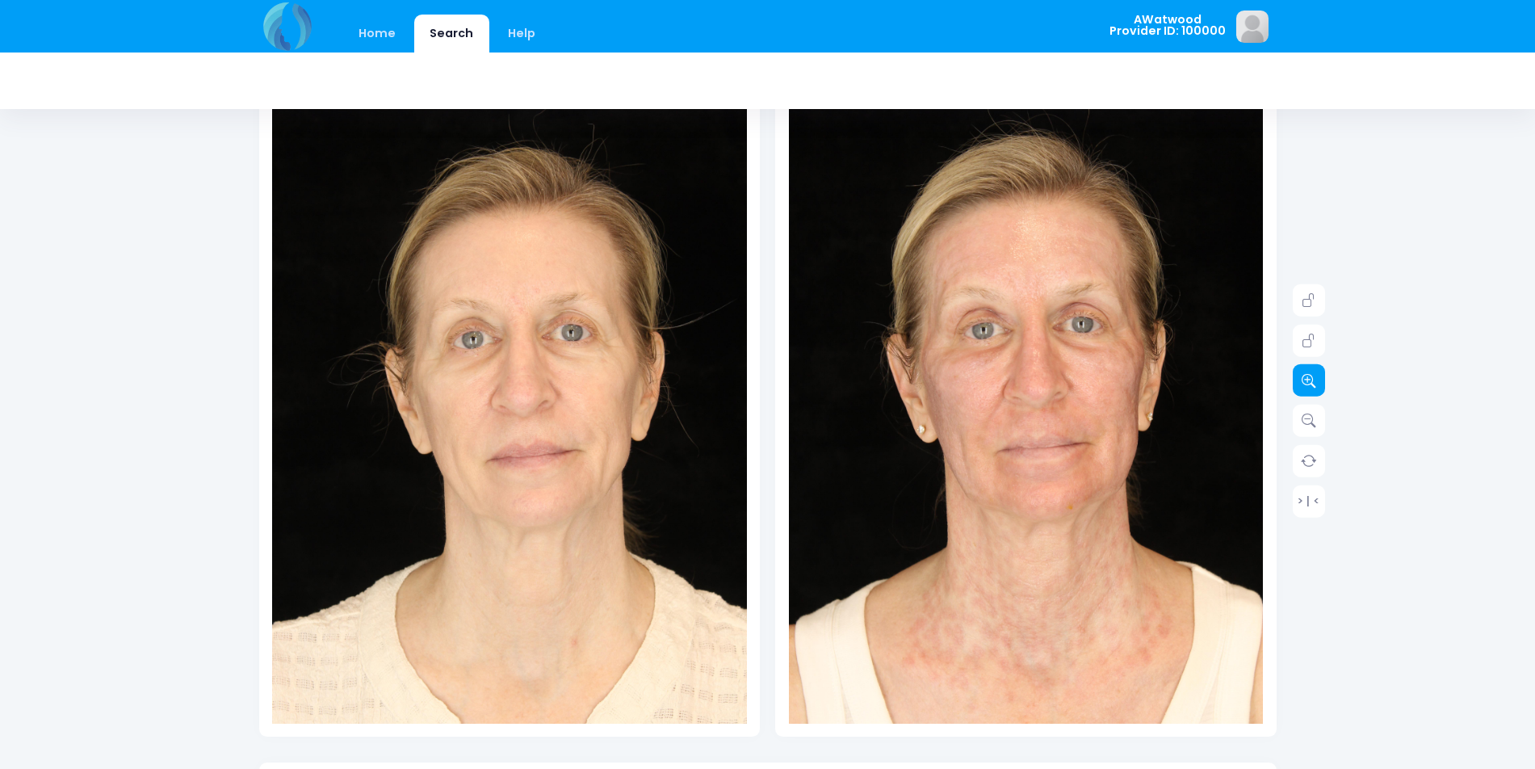
click at [1304, 379] on icon at bounding box center [1308, 380] width 15 height 15
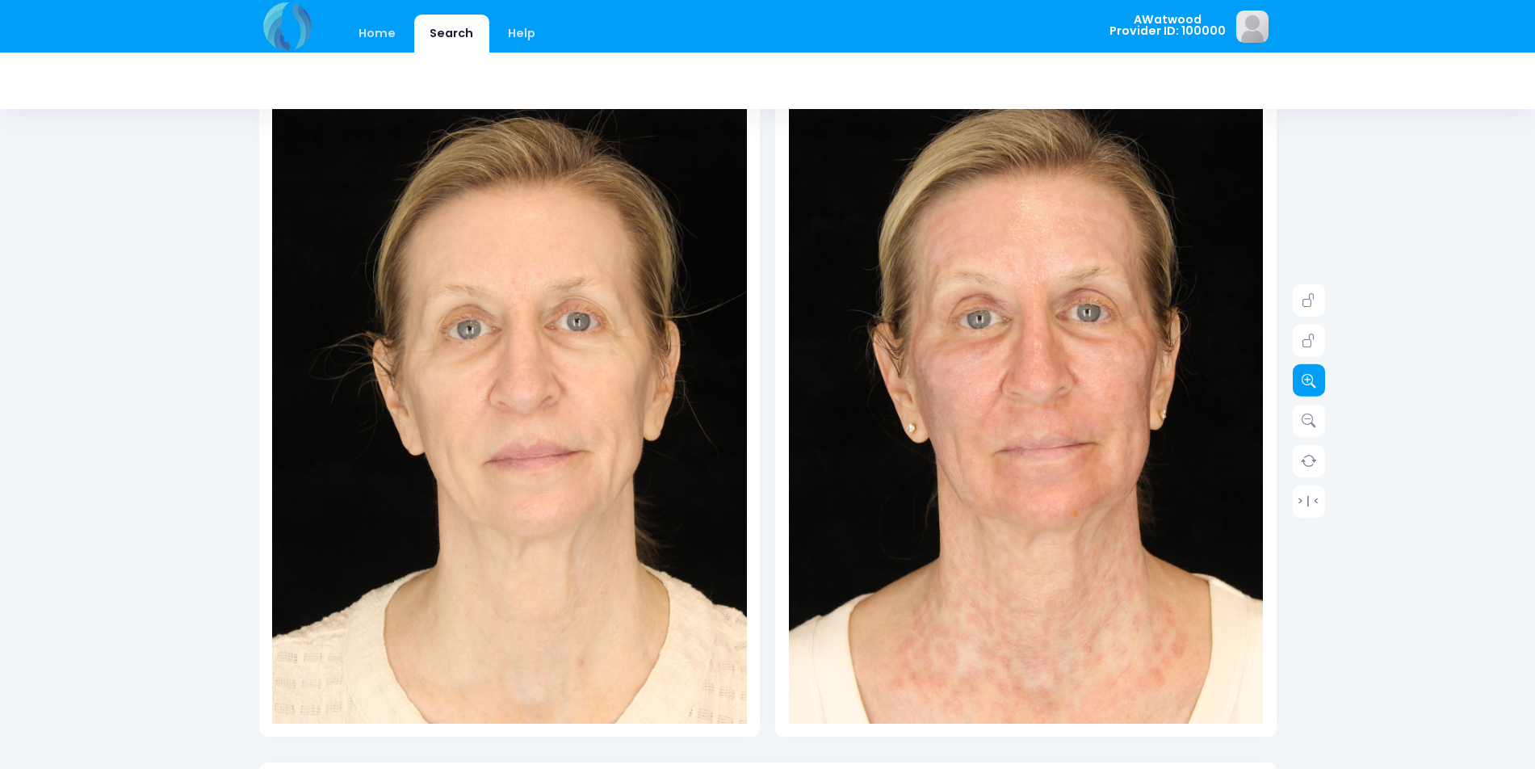
click at [1304, 379] on icon at bounding box center [1308, 380] width 15 height 15
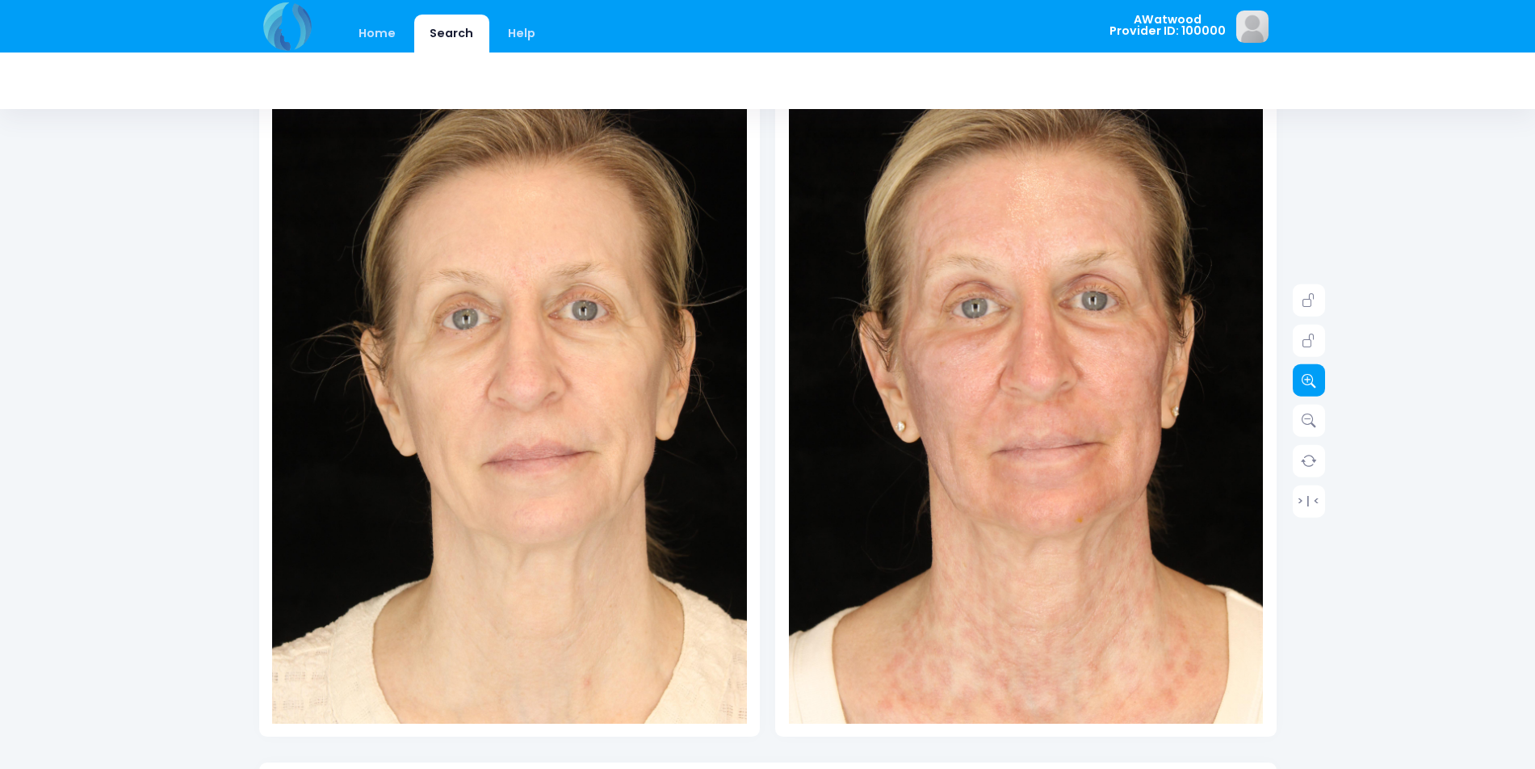
click at [1304, 379] on icon at bounding box center [1308, 380] width 15 height 15
